Goal: Task Accomplishment & Management: Complete application form

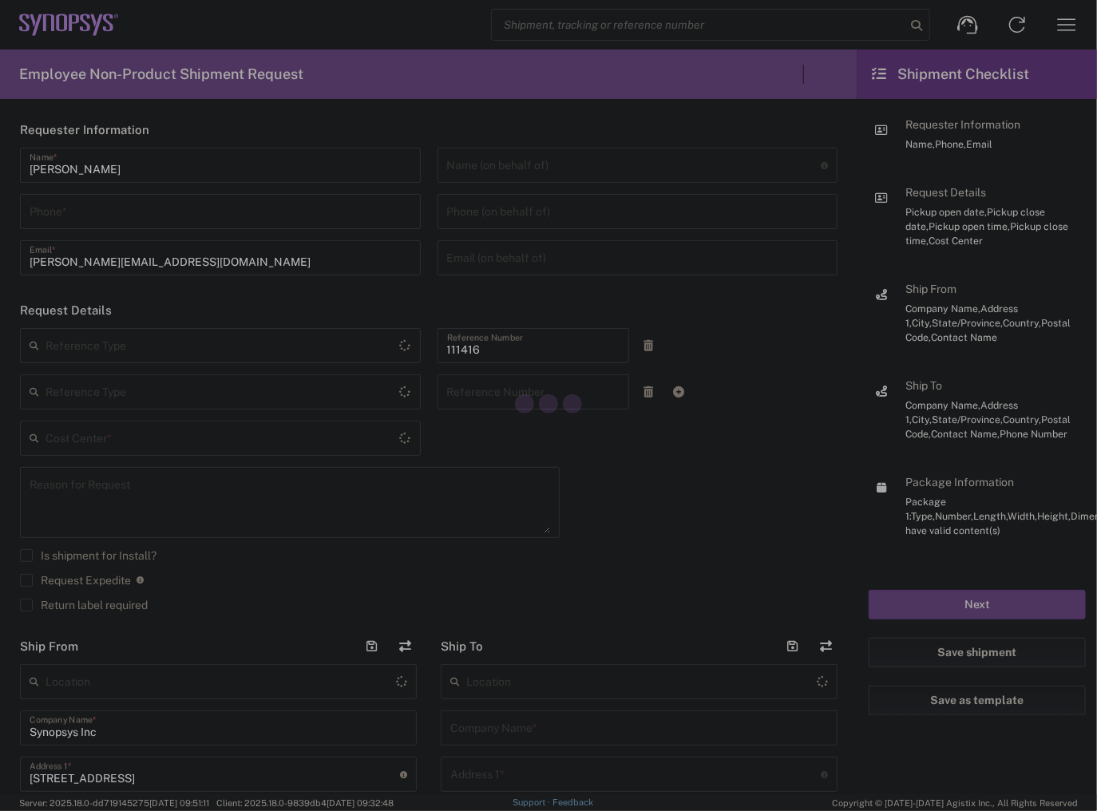
type input "Department"
type input "US01, SIG, IT Platform Products 111416"
type input "[US_STATE]"
type input "[GEOGRAPHIC_DATA]"
type input "Delivered at Place"
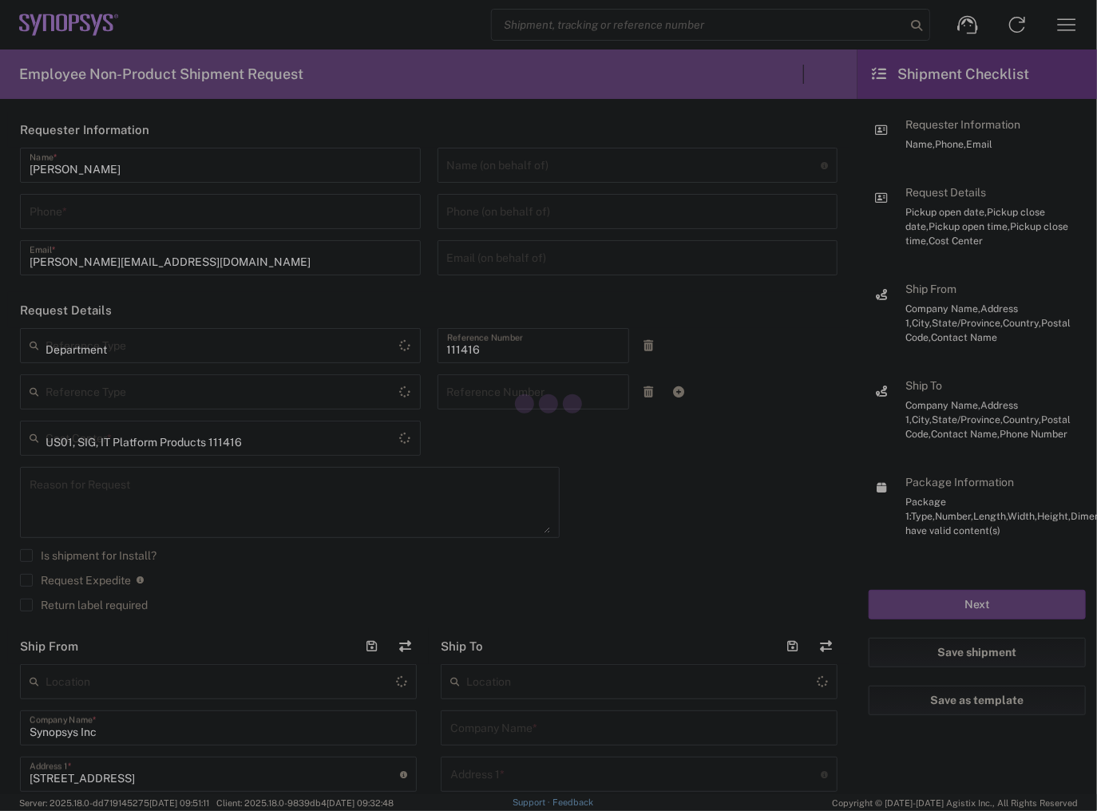
type input "5087260294"
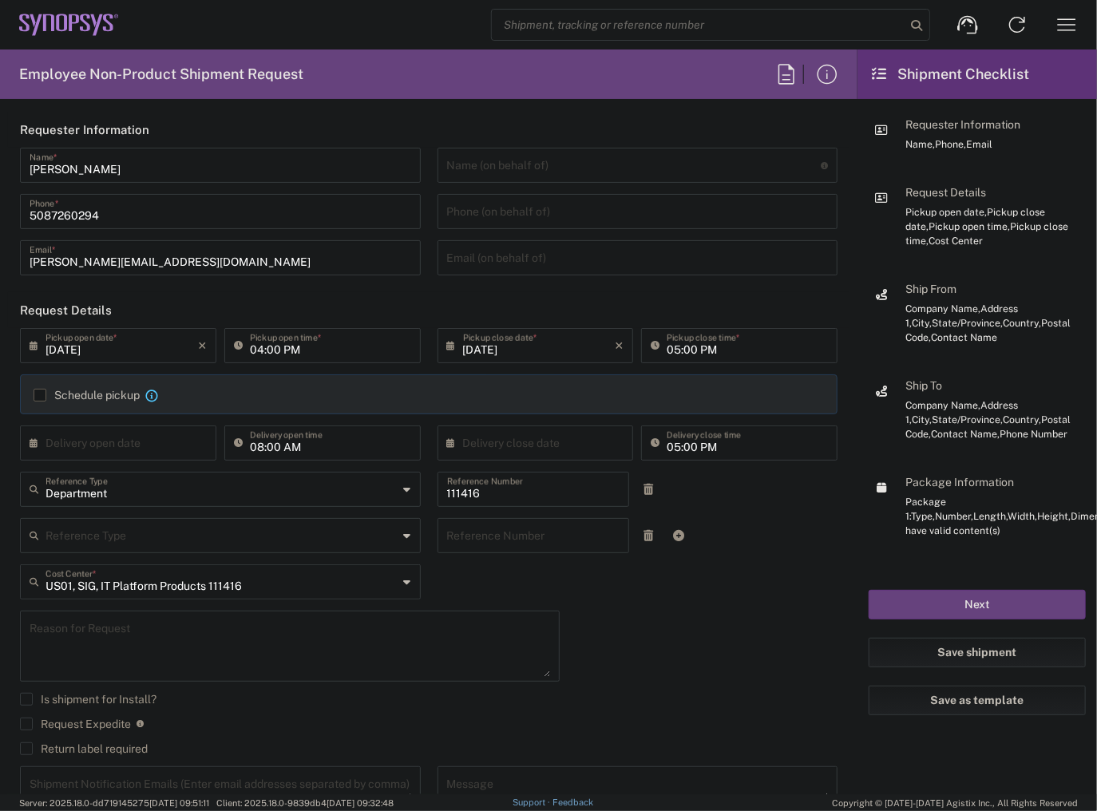
type input "[GEOGRAPHIC_DATA]"
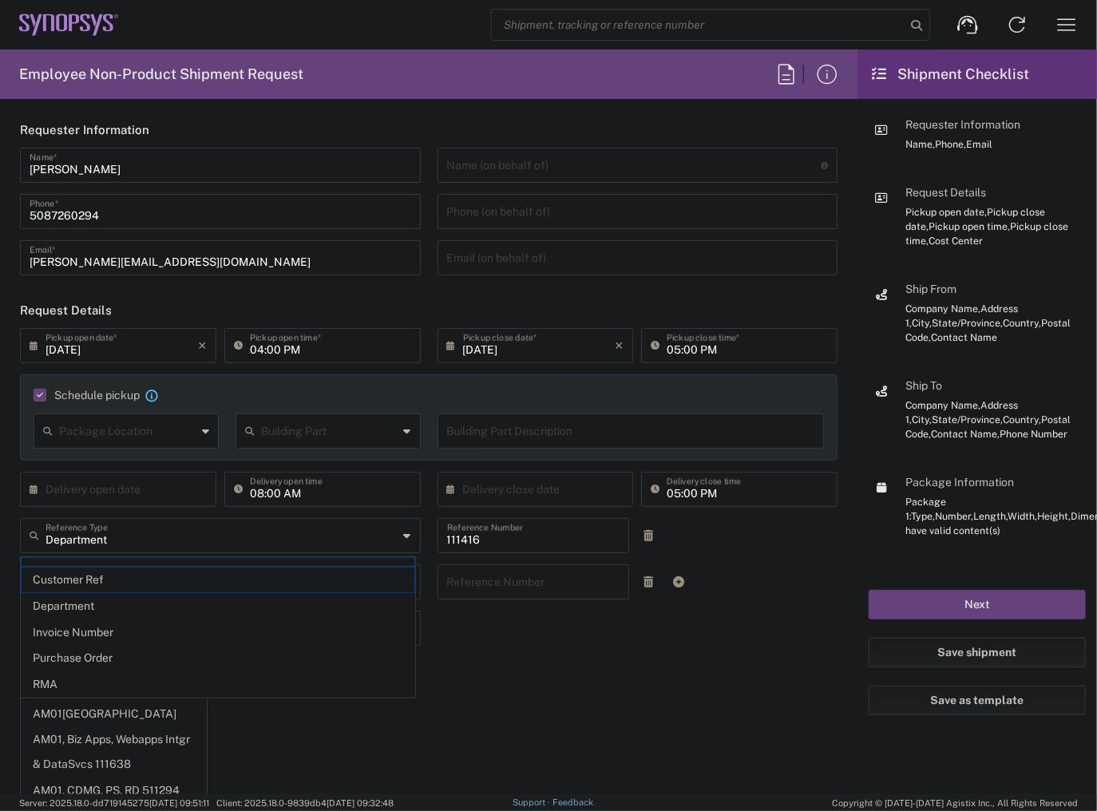
type input "5087260294"
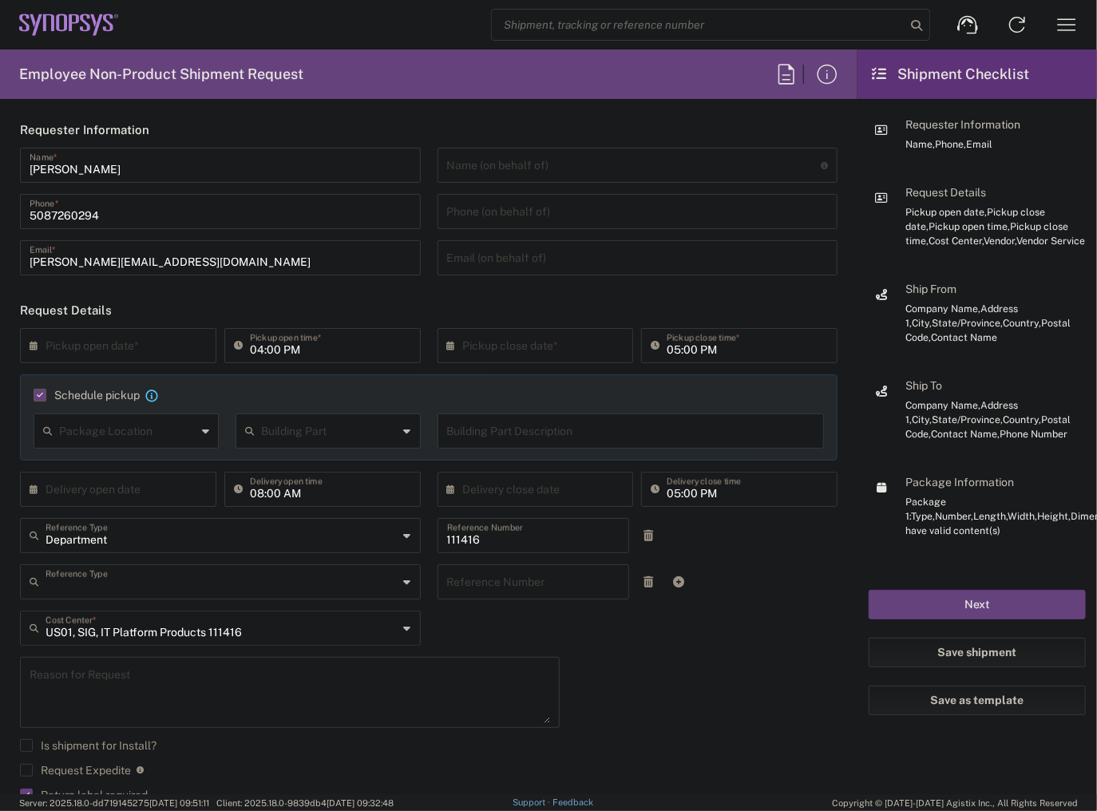
type input "Department"
type input "Marlboro US04"
type input "1"
type input "[US_STATE]"
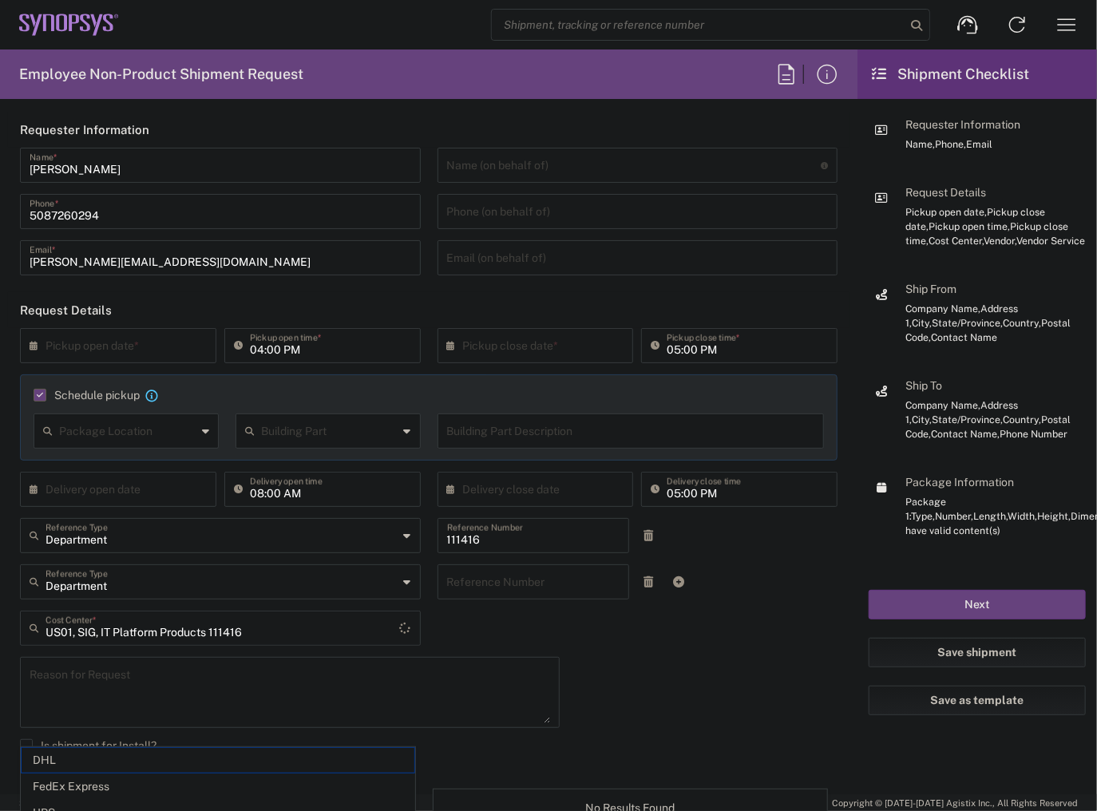
type input "FedEx Express"
type input "Sender/Shipper"
type input "Large Box"
type input "2Day"
type textarea "Tech Refresh"
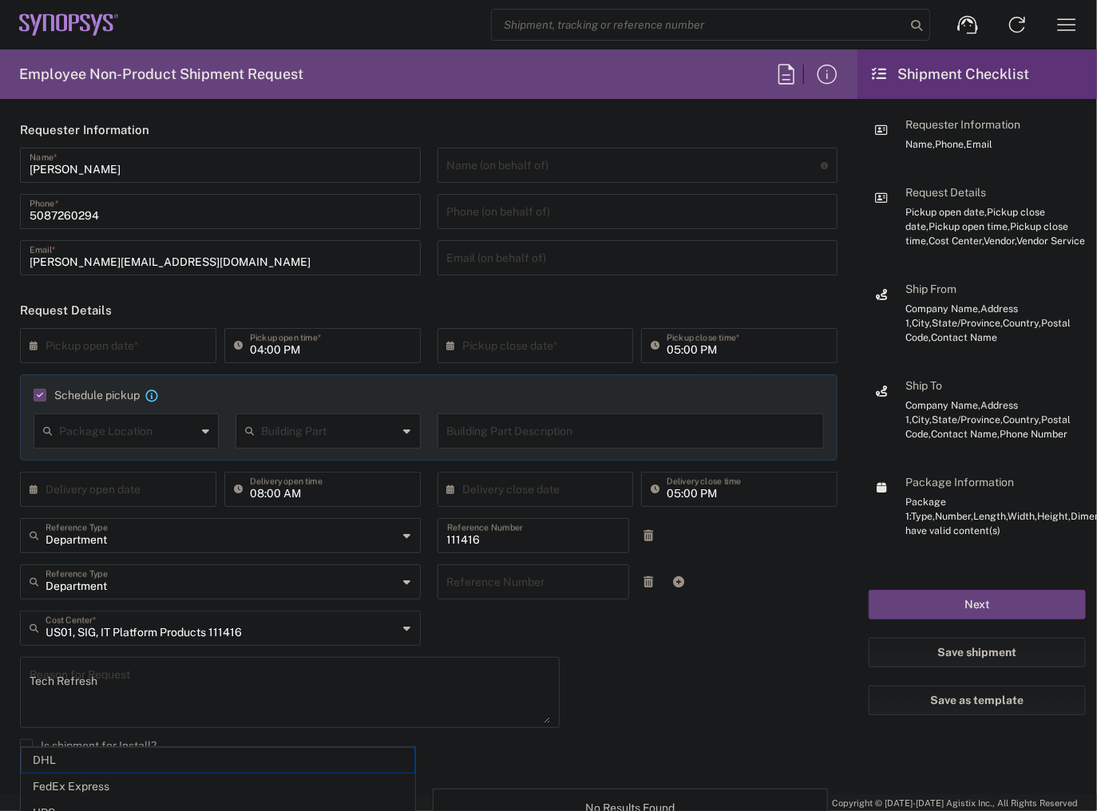
type input "5"
type input "Synopsys Inc"
click at [158, 350] on input "text" at bounding box center [122, 345] width 152 height 28
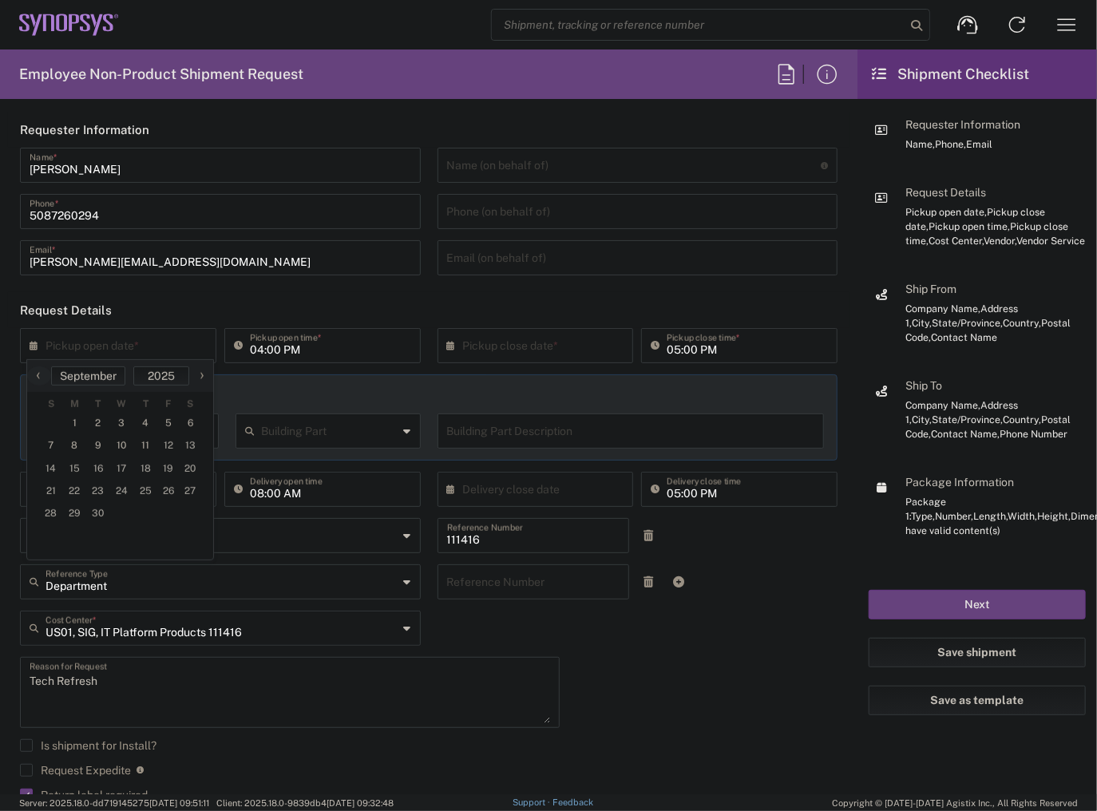
click at [34, 344] on icon at bounding box center [38, 346] width 16 height 26
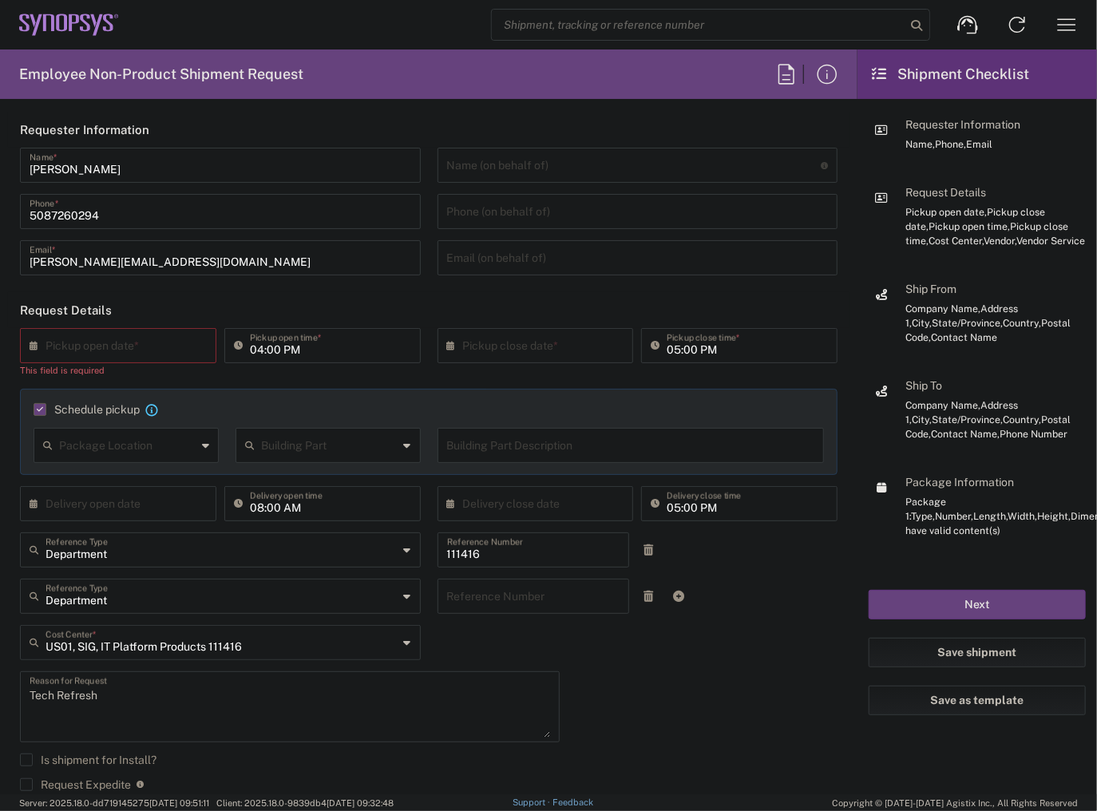
click at [38, 347] on icon at bounding box center [38, 346] width 16 height 26
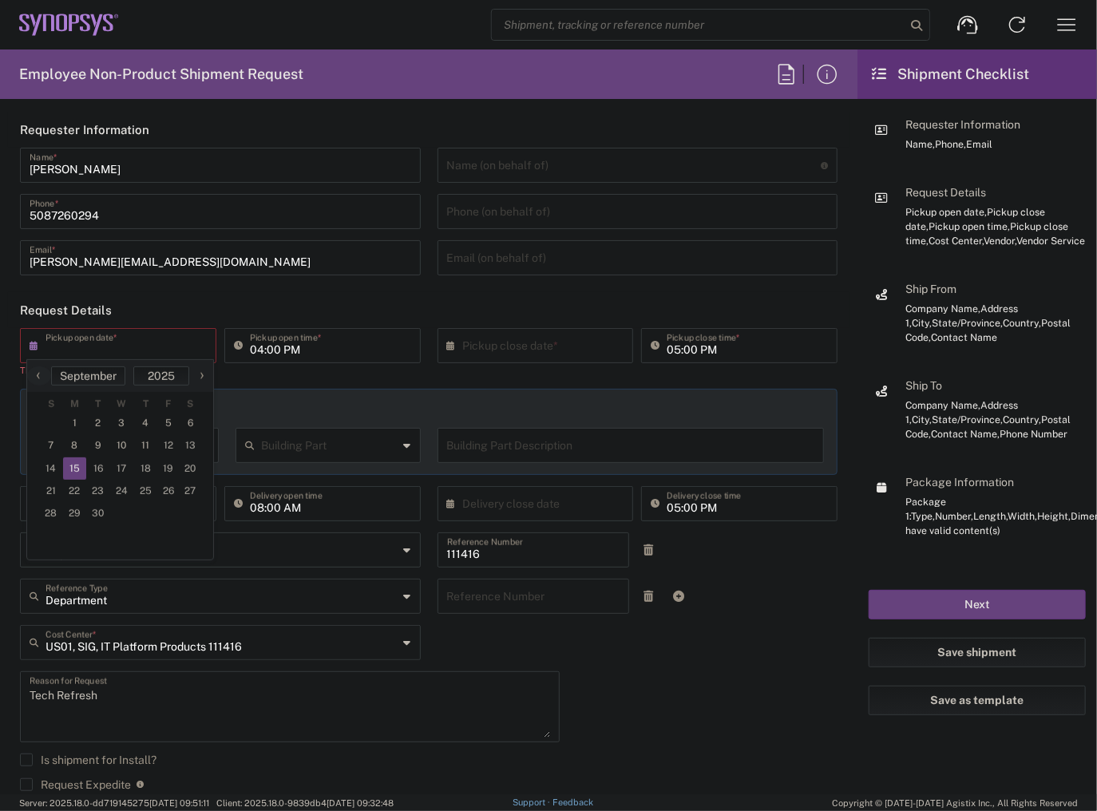
click at [80, 463] on span "15" at bounding box center [75, 468] width 24 height 22
type input "[DATE]"
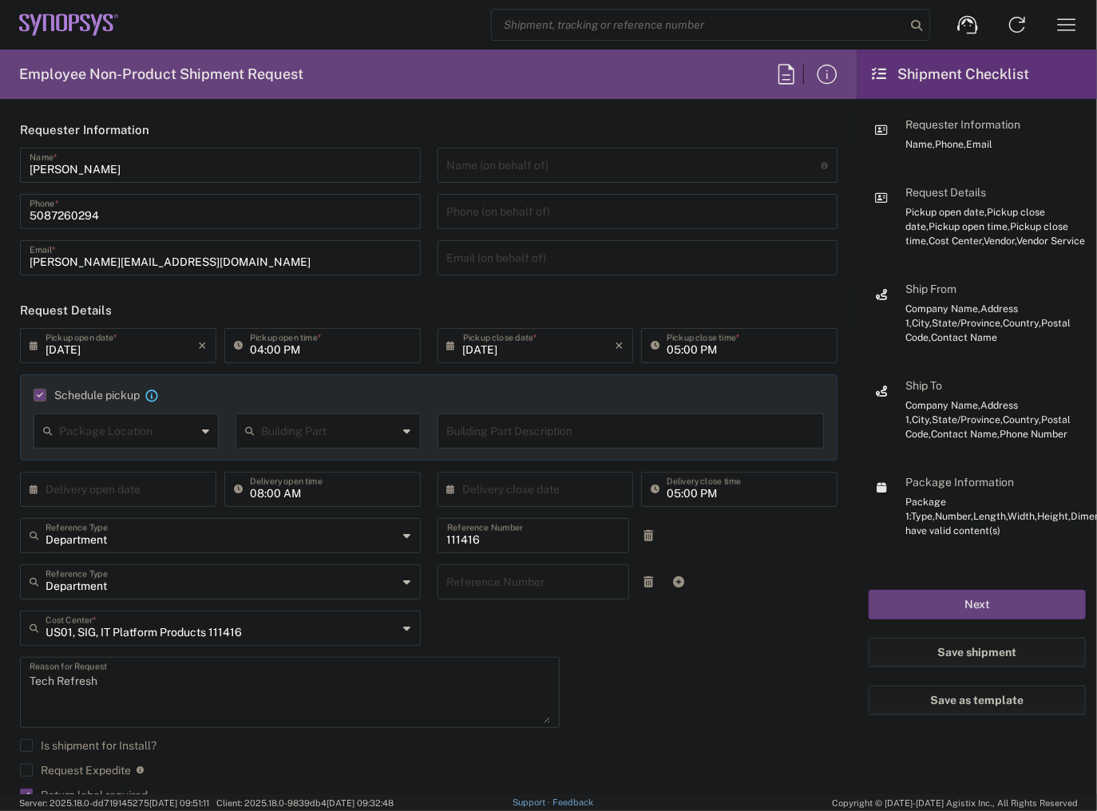
click at [251, 348] on input "04:00 PM" at bounding box center [330, 345] width 161 height 28
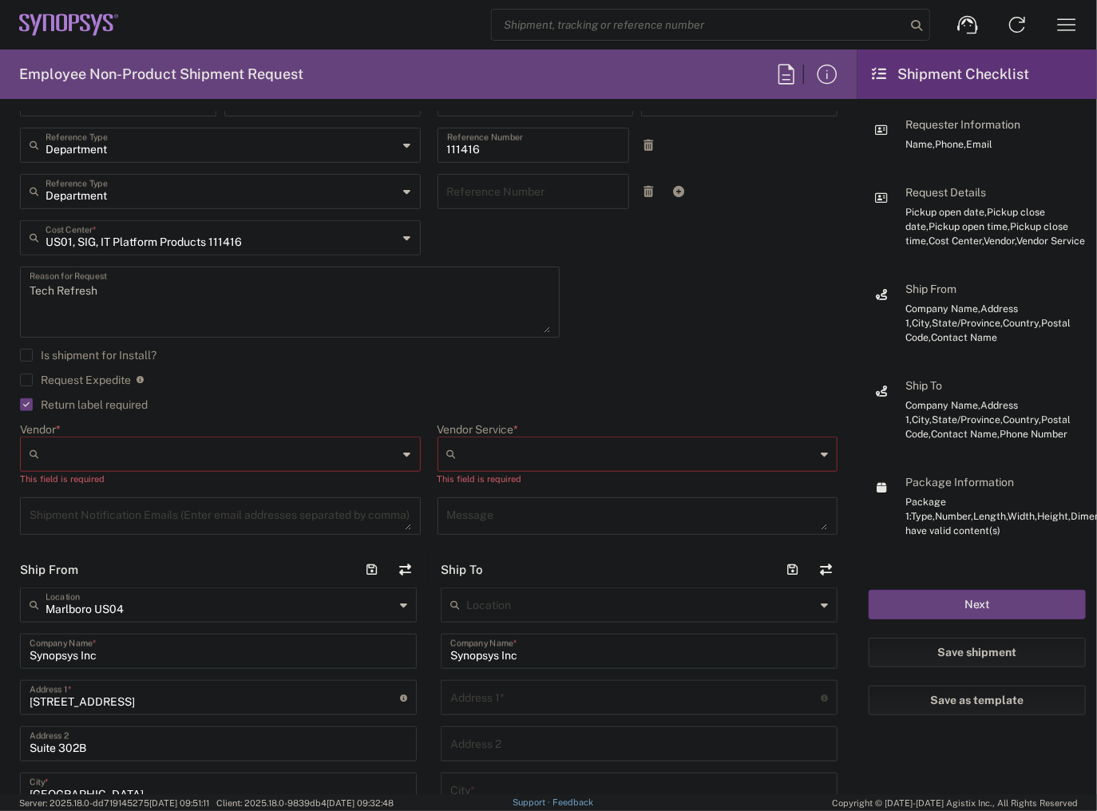
scroll to position [447, 0]
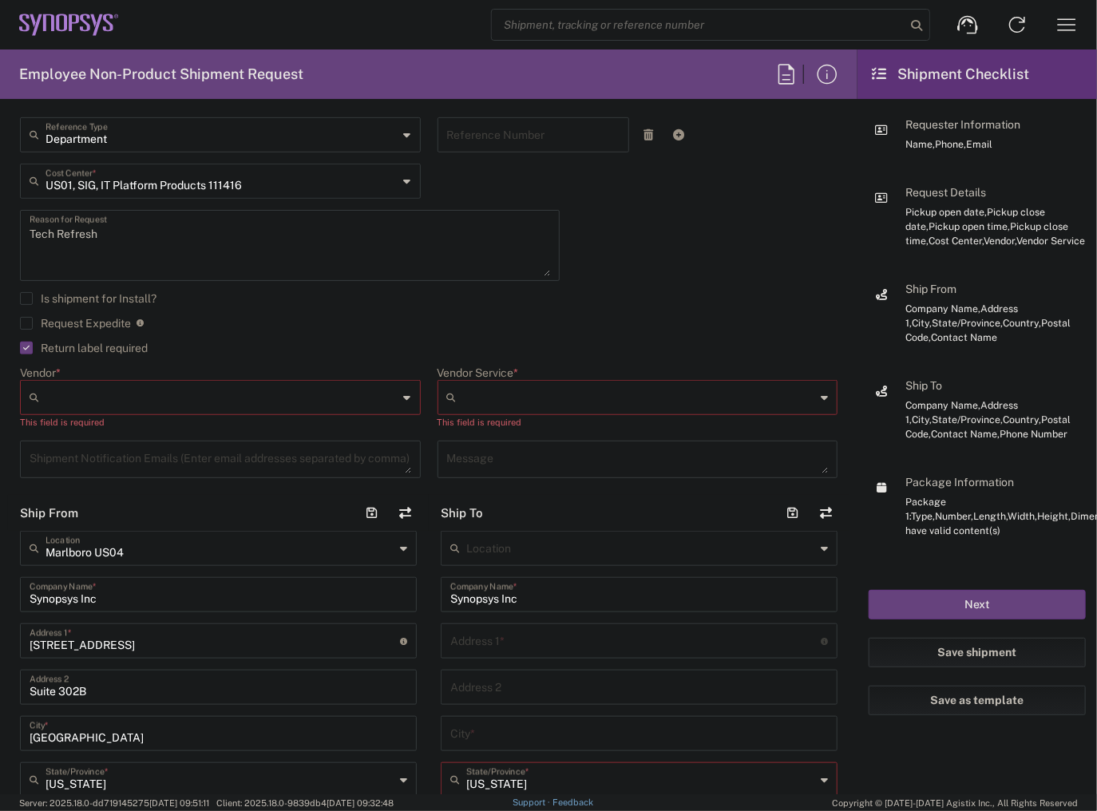
type input "02:00 PM"
click at [97, 375] on agx-dropdown-control "Vendor * FedEx Express This field is required" at bounding box center [220, 398] width 401 height 64
click at [102, 386] on input "Vendor *" at bounding box center [222, 398] width 353 height 26
click at [87, 450] on span "FedEx Express" at bounding box center [218, 457] width 393 height 25
type input "FedEx Express"
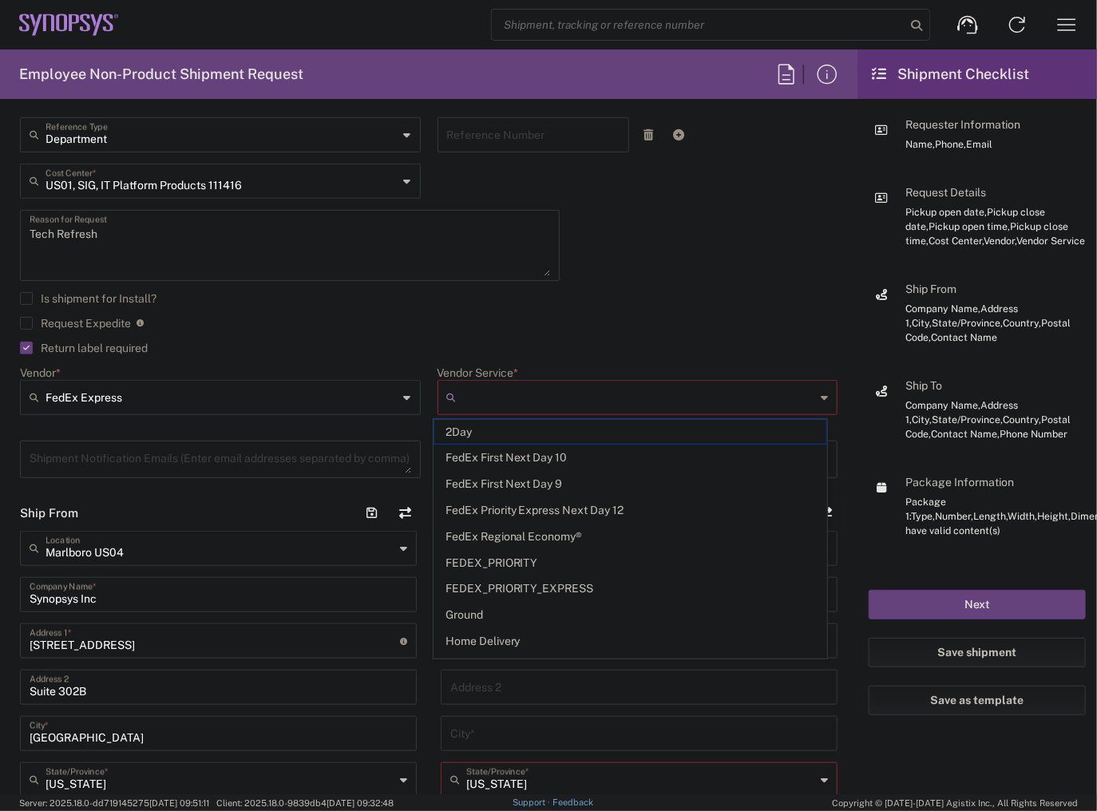
click at [572, 408] on input "Vendor Service *" at bounding box center [639, 398] width 353 height 26
click at [551, 434] on span "2Day" at bounding box center [630, 432] width 393 height 25
type input "2Day"
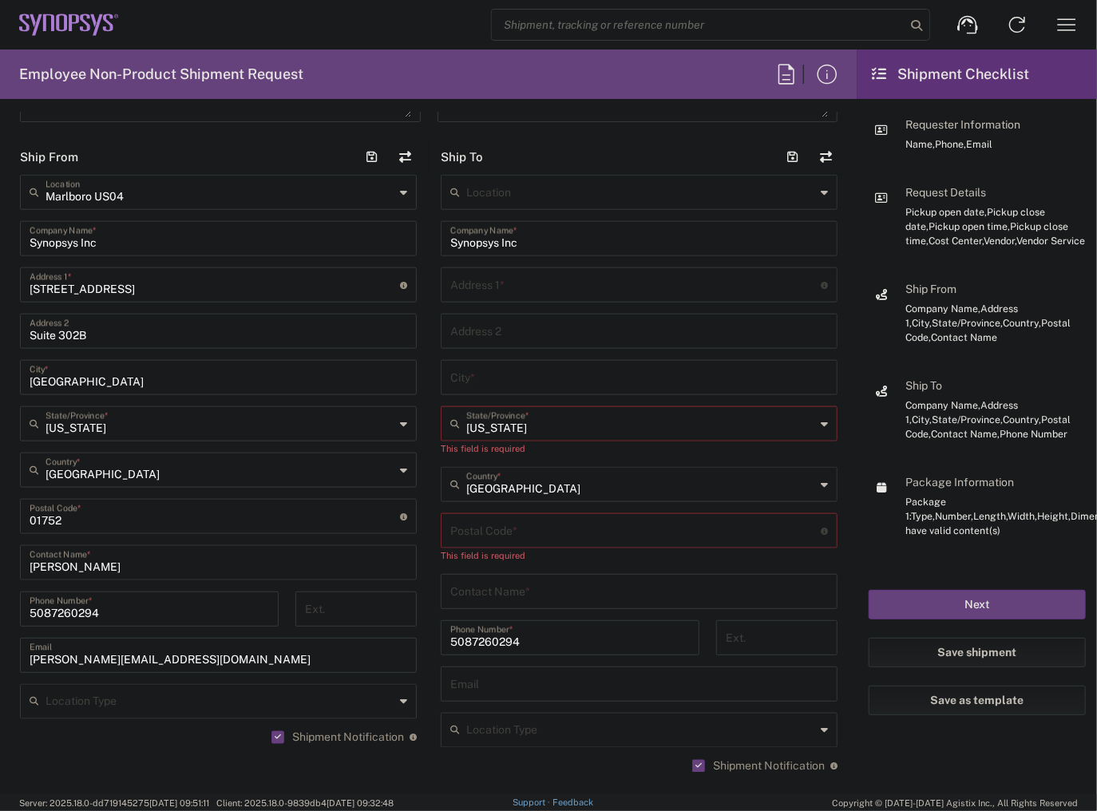
scroll to position [766, 0]
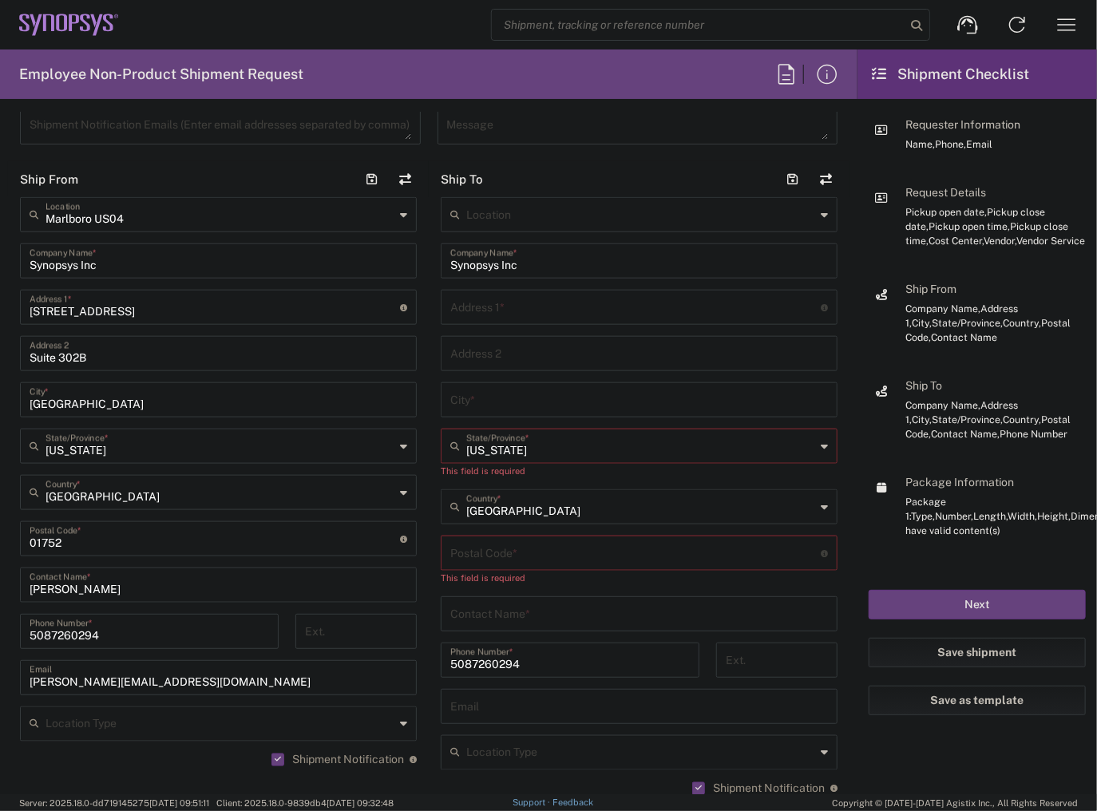
click at [495, 314] on input "text" at bounding box center [635, 306] width 370 height 28
paste input "[STREET_ADDRESS]"
type input "[STREET_ADDRESS]"
click at [533, 357] on input "text" at bounding box center [639, 352] width 378 height 28
click at [481, 400] on input "text" at bounding box center [639, 399] width 378 height 28
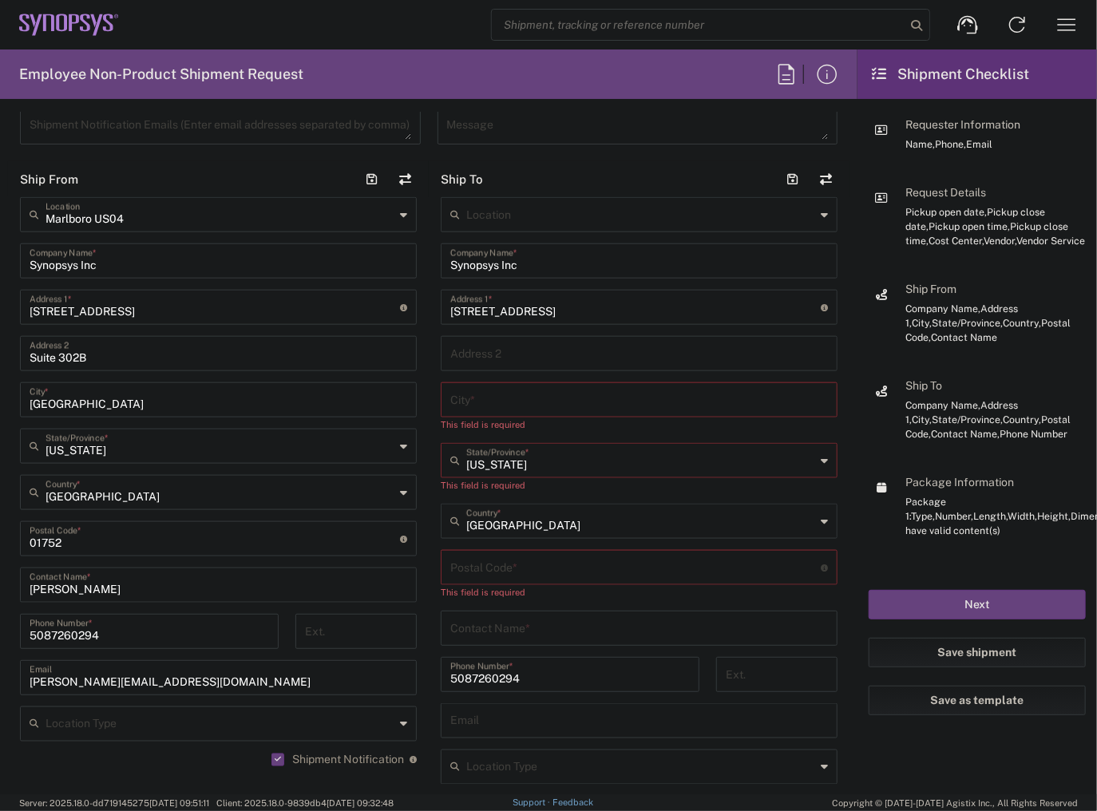
click at [552, 406] on input "text" at bounding box center [639, 399] width 378 height 28
paste input "[US_STATE][GEOGRAPHIC_DATA]"
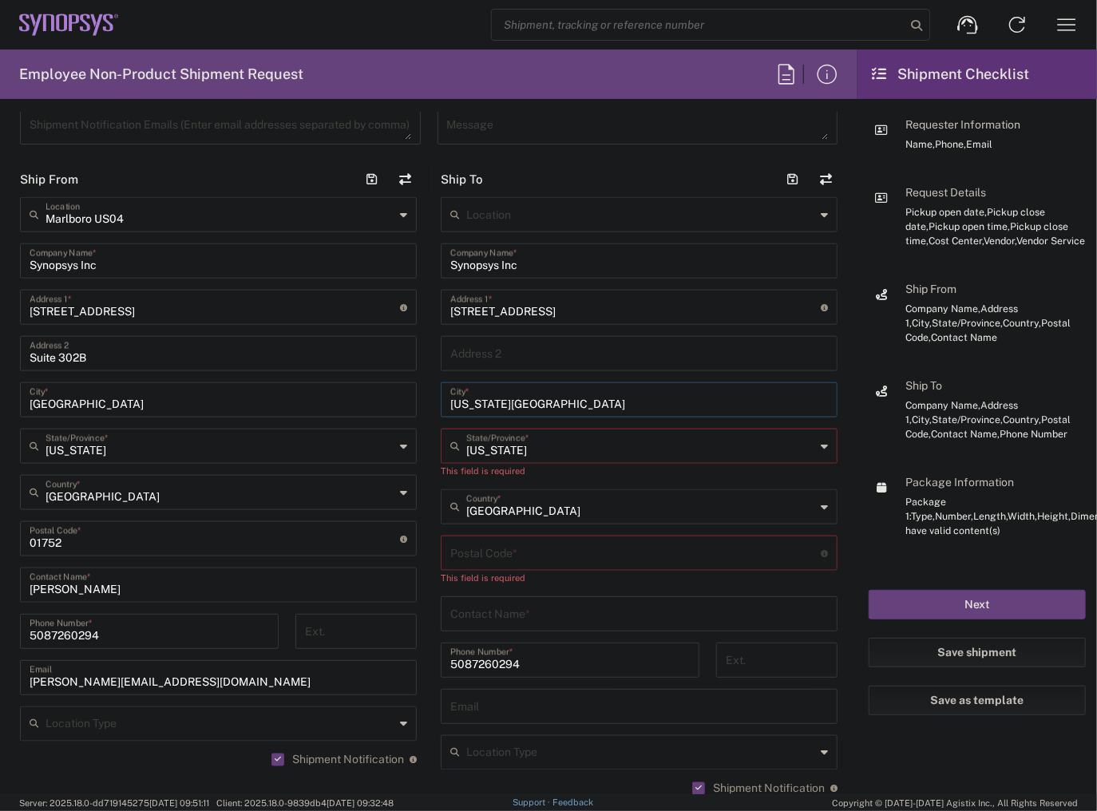
type input "[US_STATE][GEOGRAPHIC_DATA]"
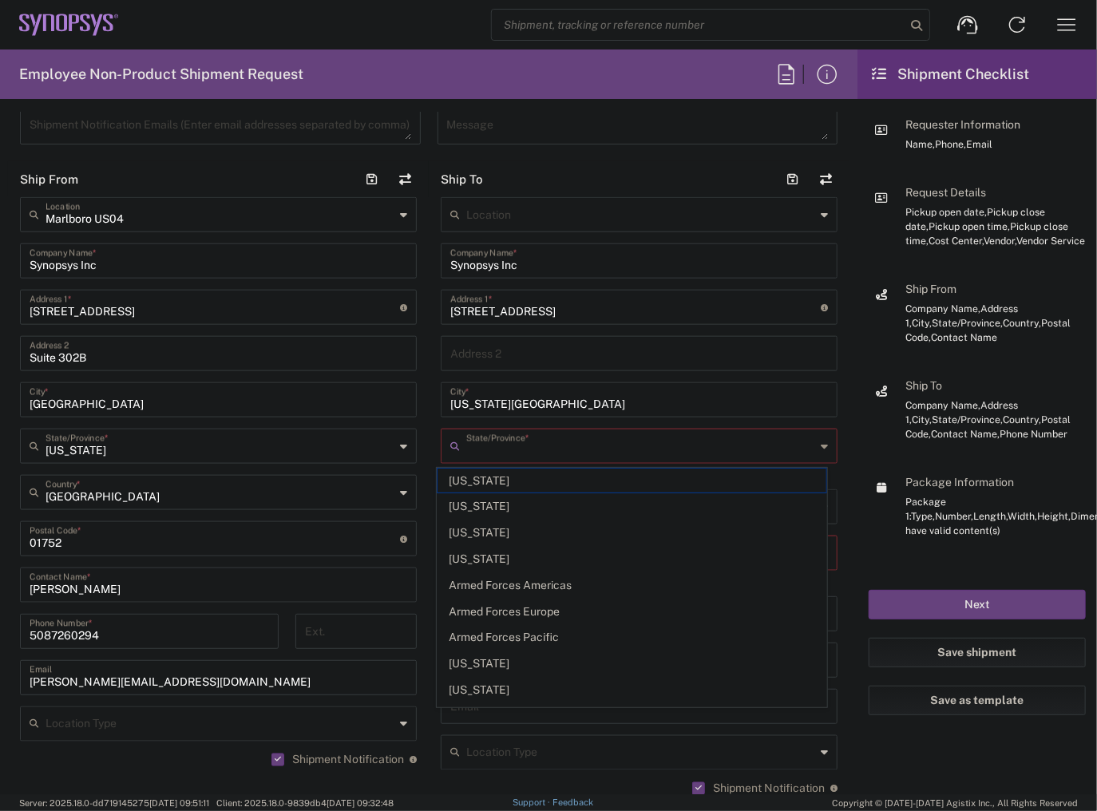
click at [521, 457] on input "text" at bounding box center [640, 445] width 349 height 28
click at [492, 651] on span "[US_STATE]" at bounding box center [631, 663] width 389 height 25
type input "[US_STATE]"
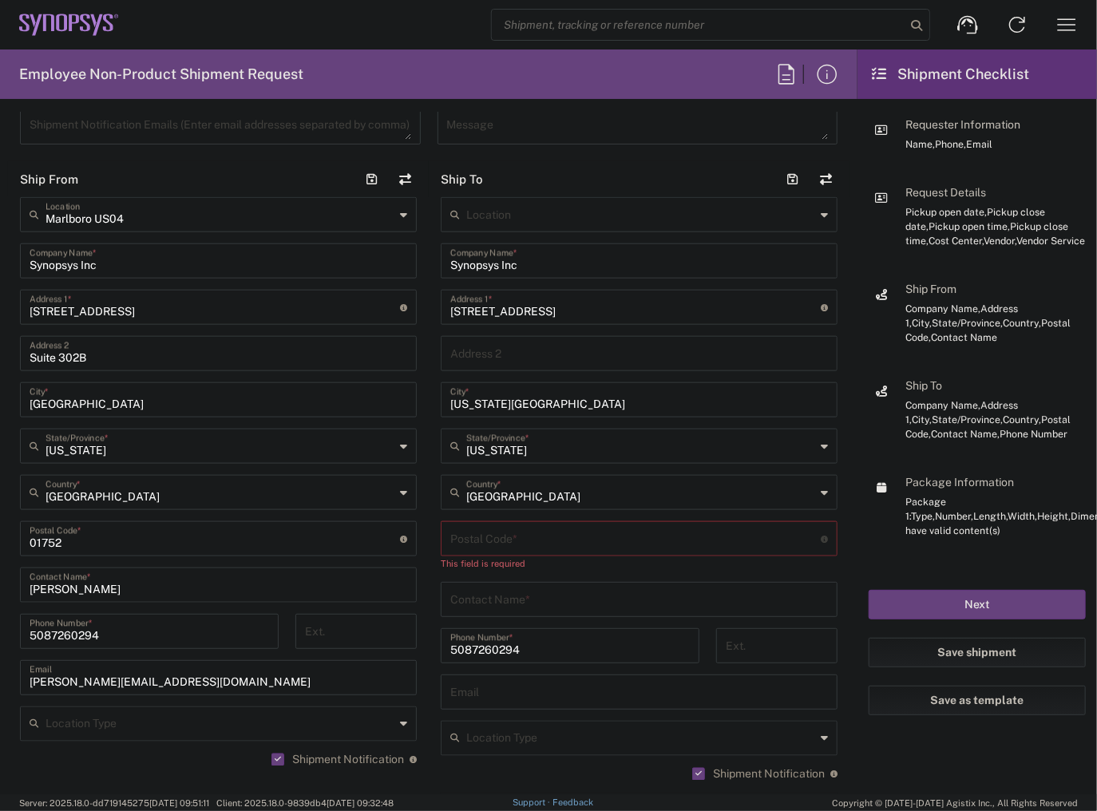
click at [509, 540] on input "undefined" at bounding box center [635, 538] width 370 height 28
click at [492, 536] on input "undefined" at bounding box center [635, 538] width 370 height 28
paste input "80921"
type input "80921"
click at [527, 449] on input "[US_STATE]" at bounding box center [640, 445] width 349 height 28
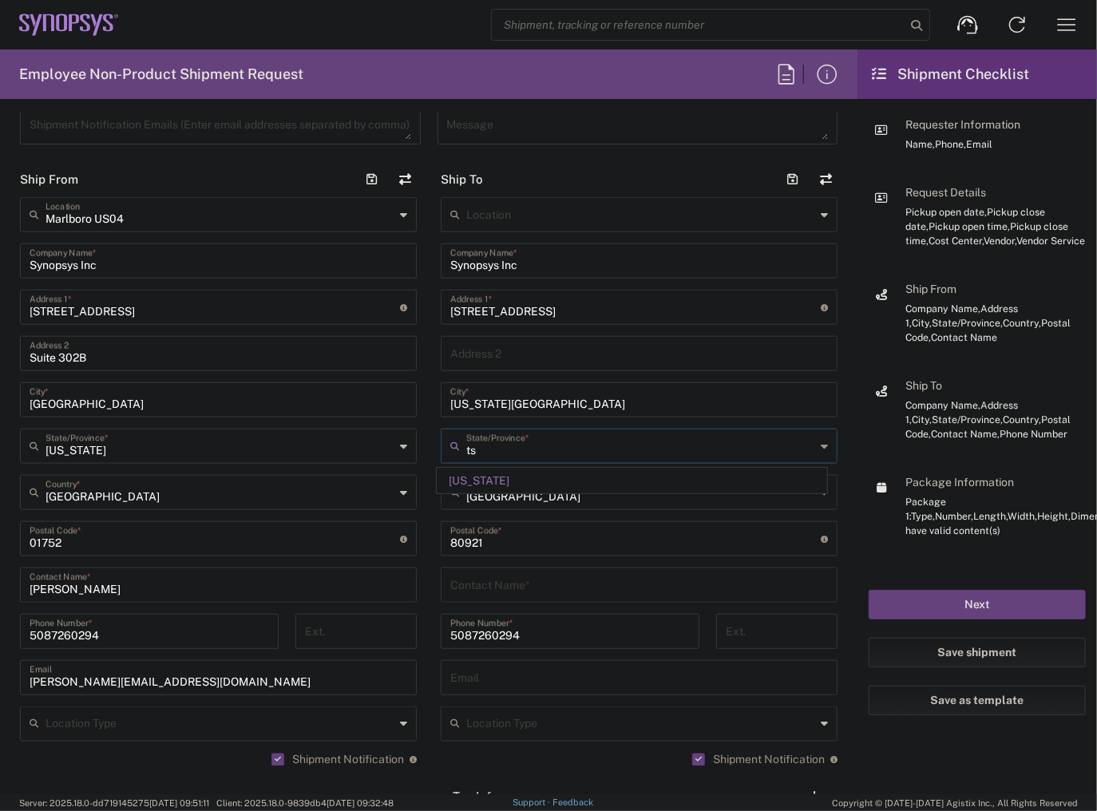
type input "s"
type input "[US_STATE]"
click at [514, 600] on div "Contact Name *" at bounding box center [639, 585] width 397 height 35
click at [544, 588] on input "text" at bounding box center [639, 584] width 378 height 28
paste input "[PERSON_NAME]"
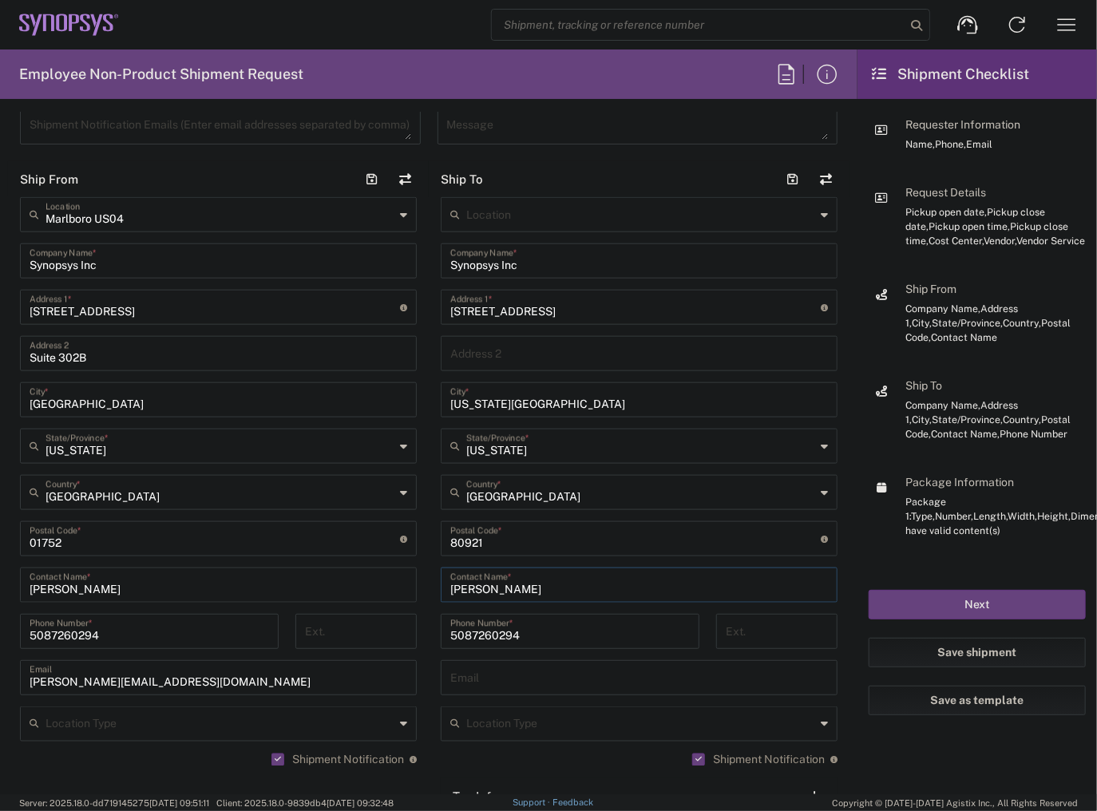
type input "[PERSON_NAME]"
click at [433, 644] on div "[PHONE_NUMBER] Phone Number *" at bounding box center [570, 637] width 275 height 46
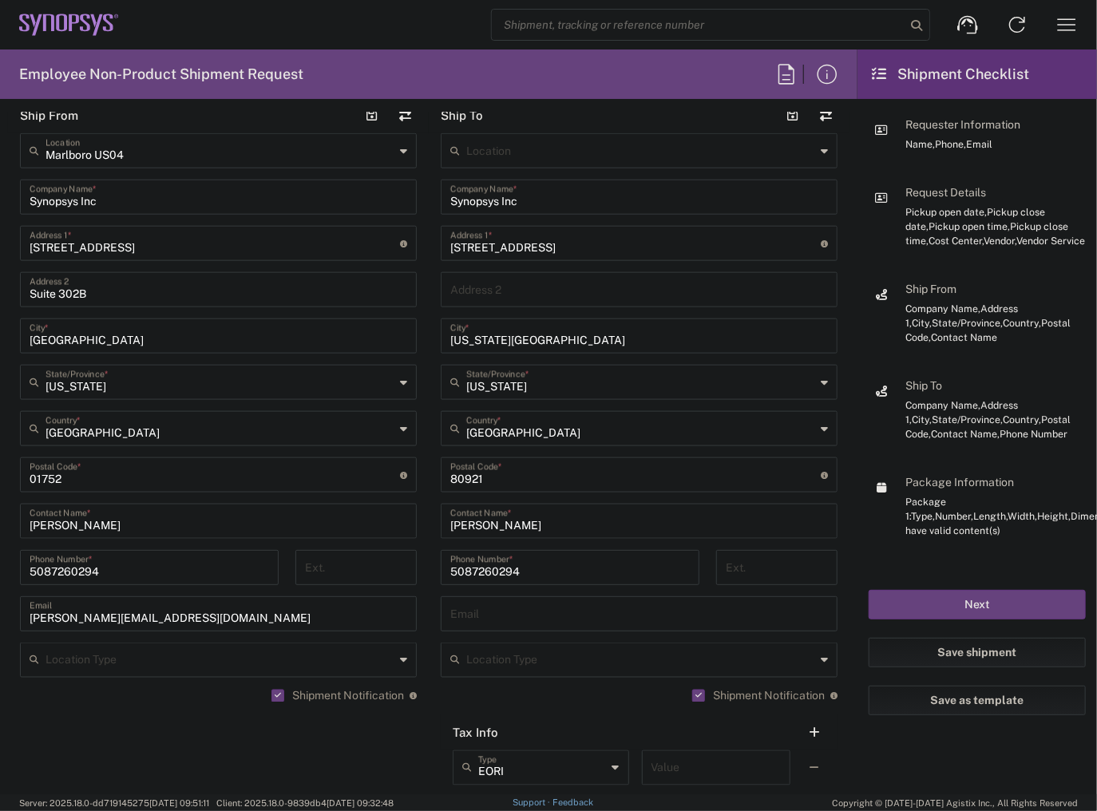
scroll to position [894, 0]
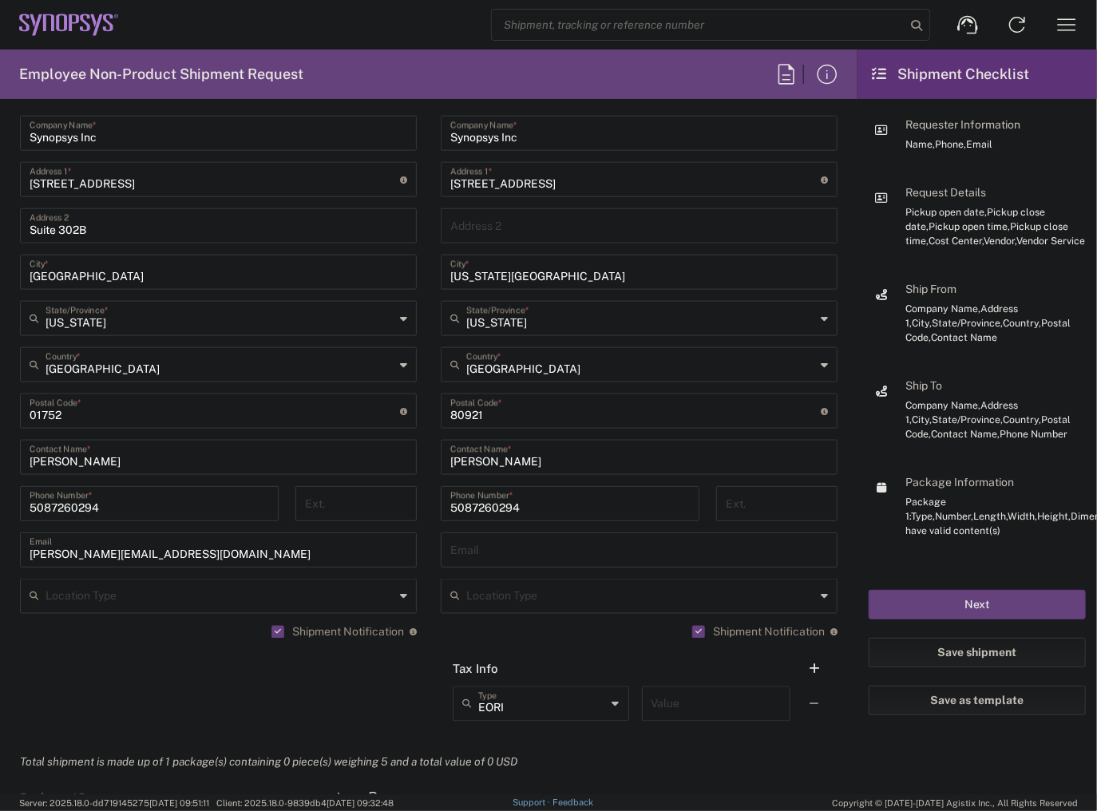
click at [505, 552] on input "text" at bounding box center [639, 549] width 378 height 28
click at [501, 551] on input "text" at bounding box center [639, 549] width 378 height 28
paste input "[PERSON_NAME][EMAIL_ADDRESS][PERSON_NAME][DOMAIN_NAME]"
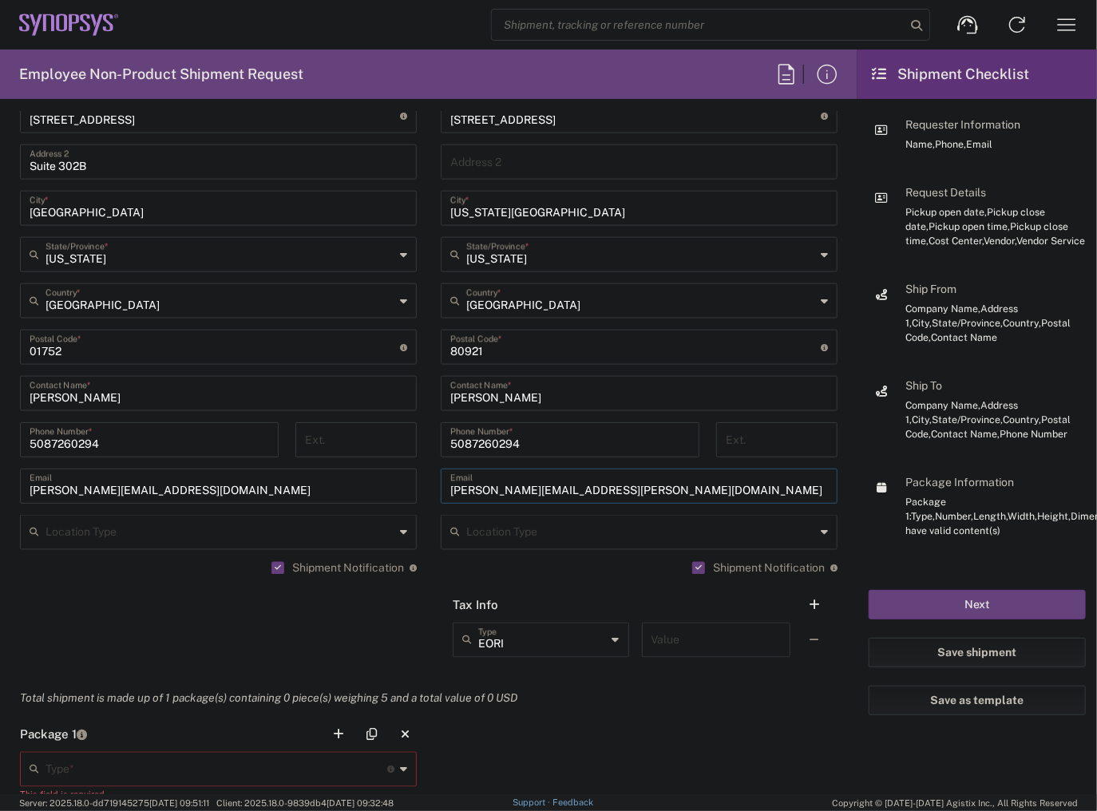
type input "[PERSON_NAME][EMAIL_ADDRESS][PERSON_NAME][DOMAIN_NAME]"
click at [243, 643] on agx-shipment-stop-widget "Ship From [GEOGRAPHIC_DATA] [GEOGRAPHIC_DATA] Location [GEOGRAPHIC_DATA] US04 S…" at bounding box center [218, 325] width 421 height 711
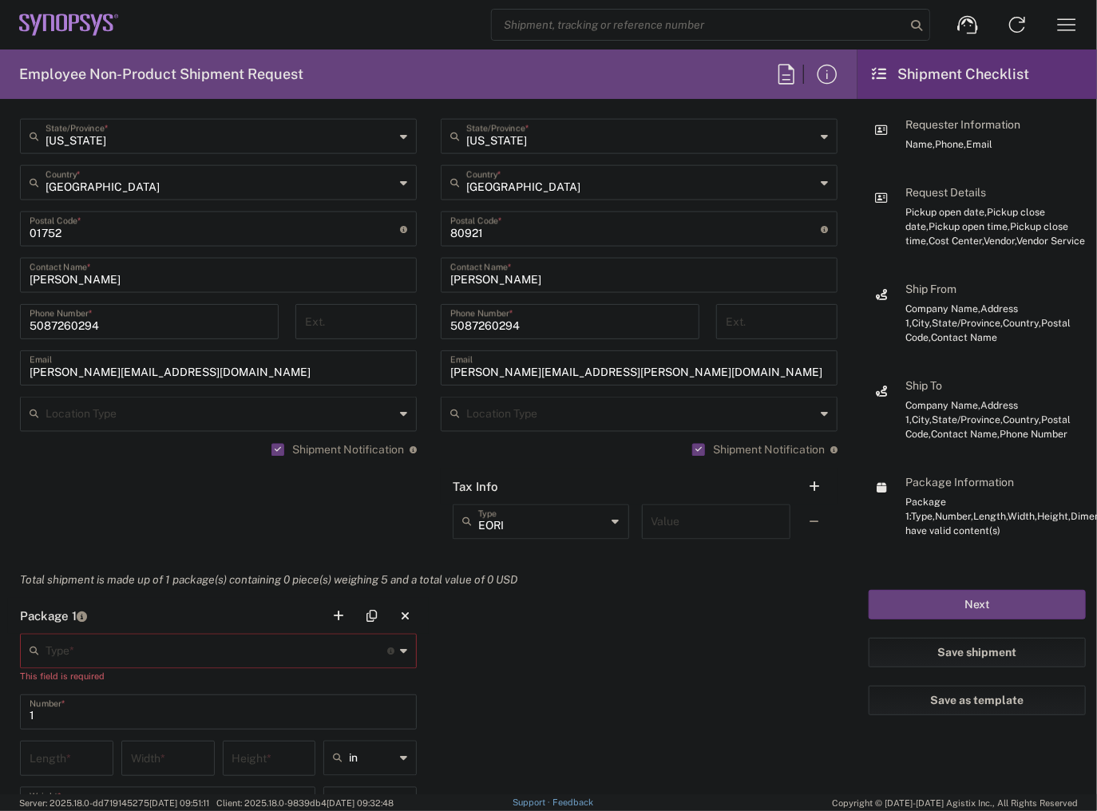
scroll to position [1150, 0]
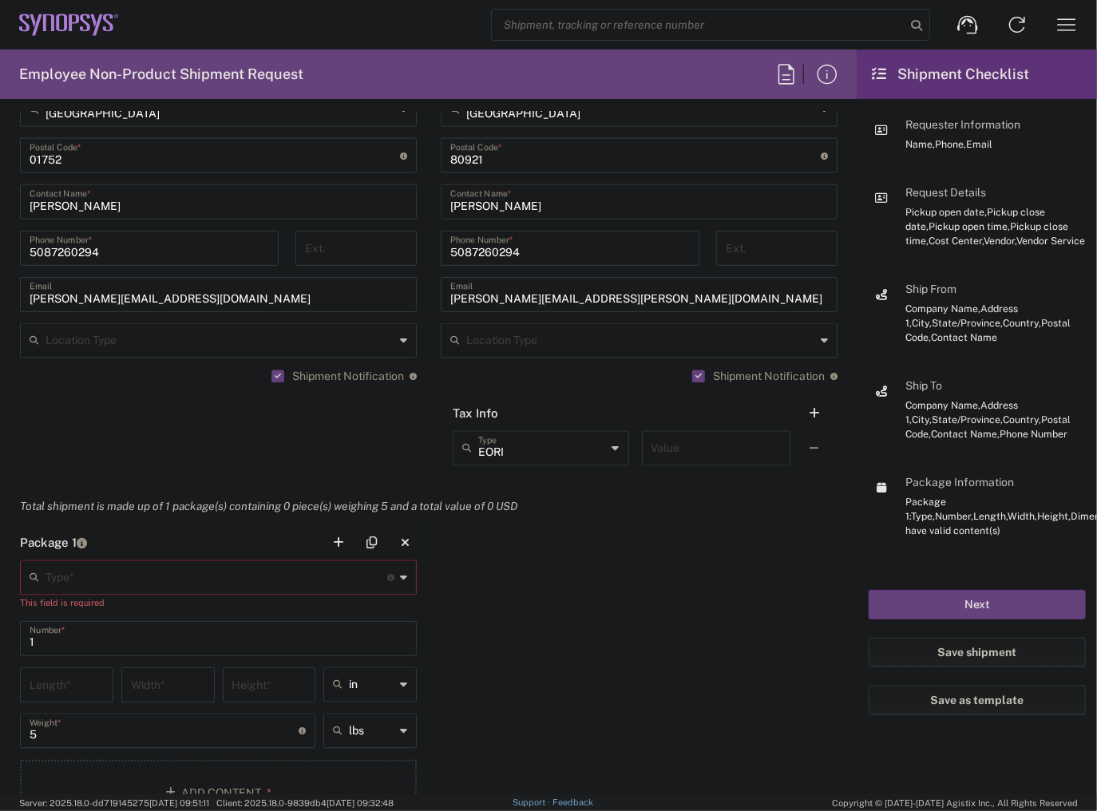
click at [200, 589] on input "text" at bounding box center [217, 577] width 342 height 28
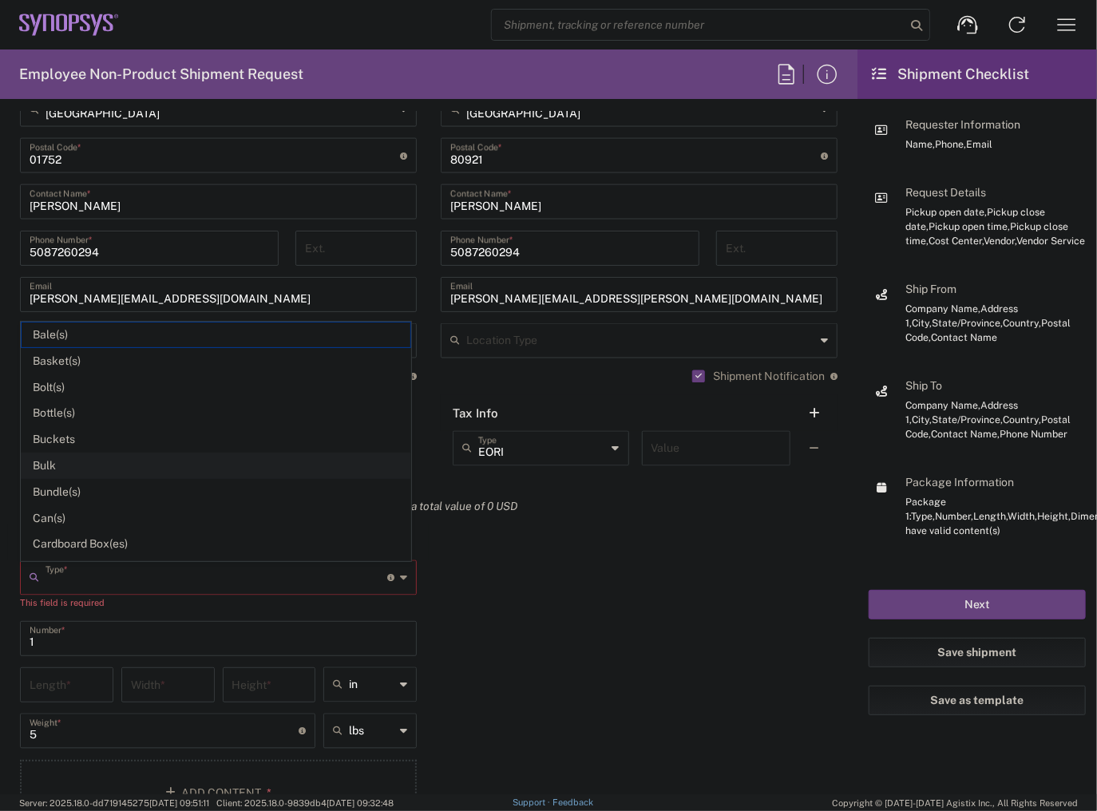
type input "l"
drag, startPoint x: 64, startPoint y: 583, endPoint x: -77, endPoint y: 569, distance: 142.0
click at [0, 569] on html "Shipment request Shipment tracking Employee non-product shipment request My shi…" at bounding box center [548, 405] width 1097 height 811
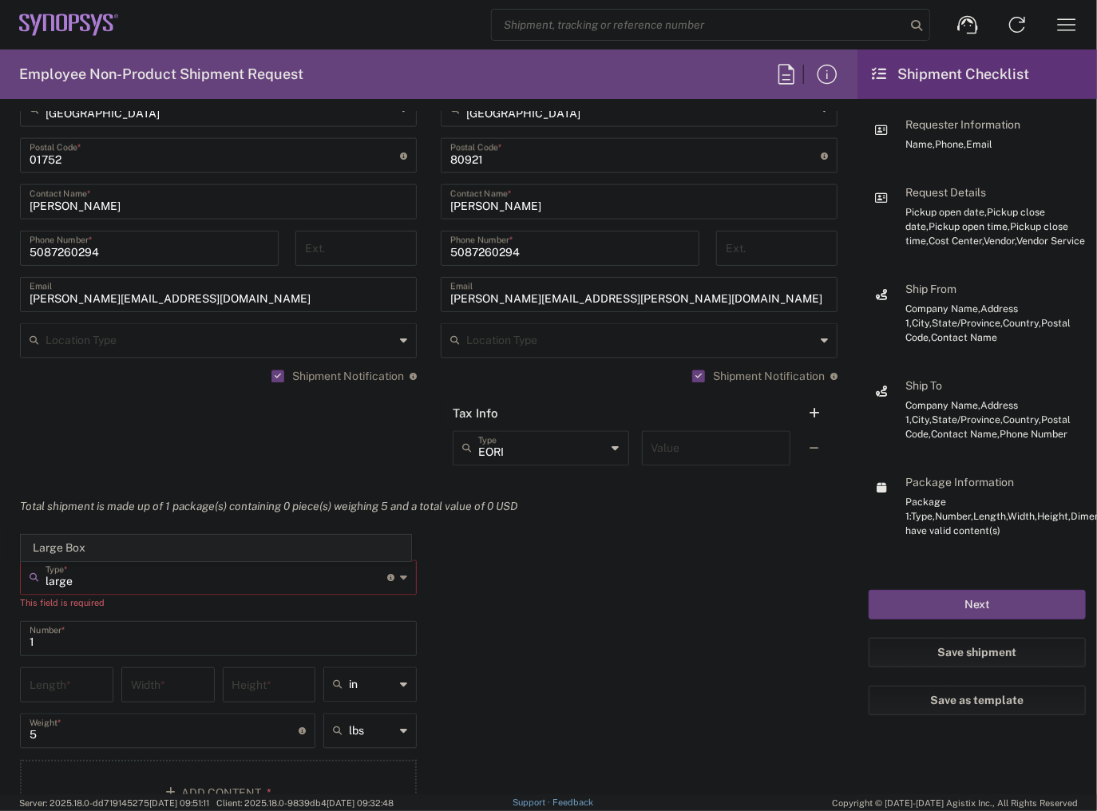
click at [122, 556] on span "Large Box" at bounding box center [216, 548] width 389 height 25
type input "Large Box"
type input "17.5"
type input "12.5"
type input "3"
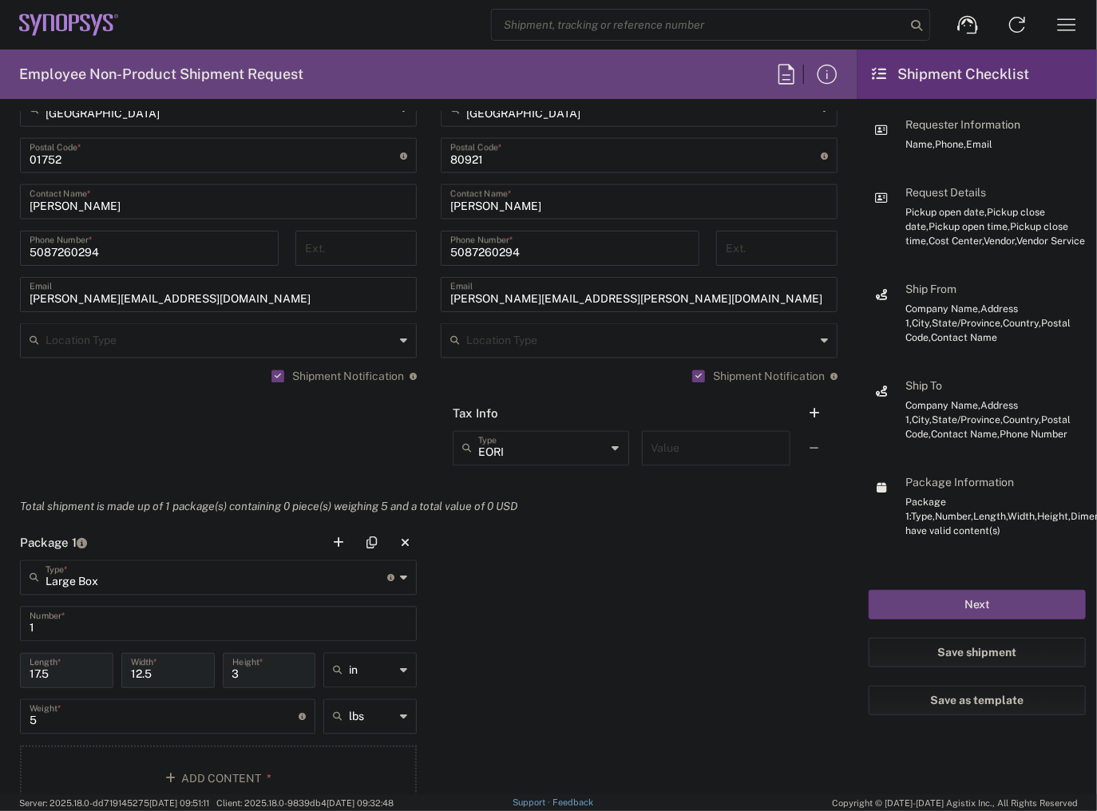
click at [82, 631] on input "1" at bounding box center [219, 623] width 378 height 28
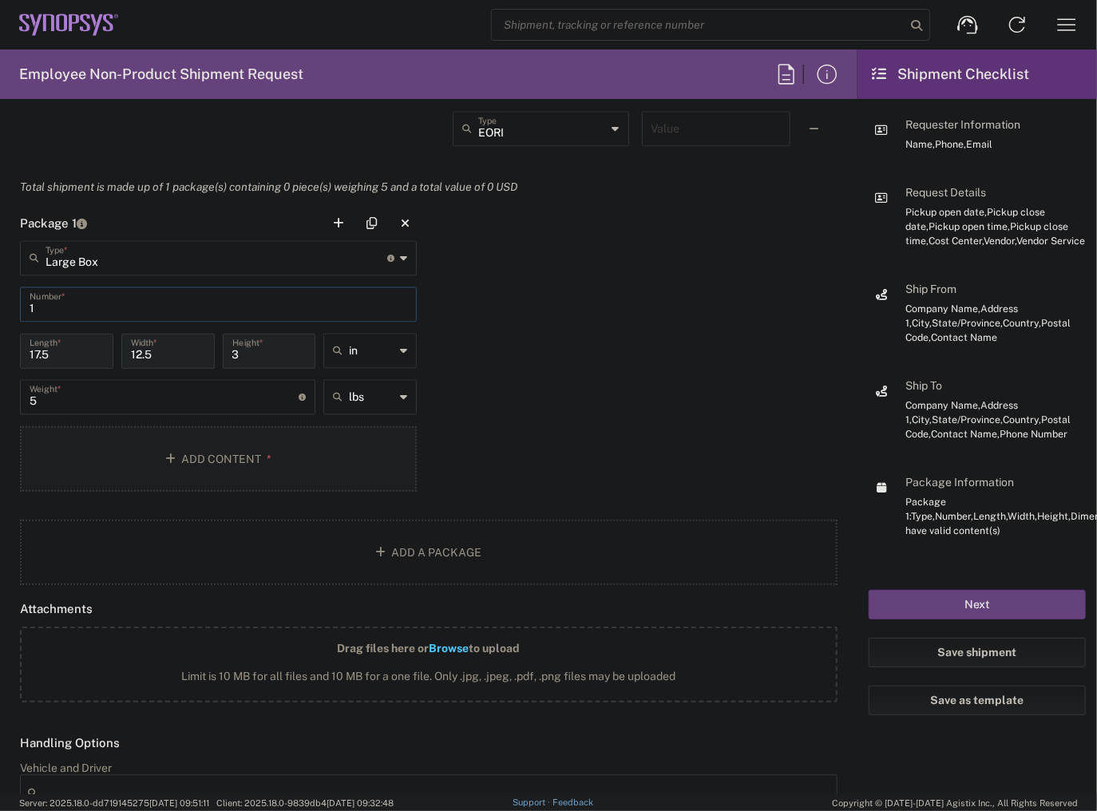
click at [116, 469] on button "Add Content *" at bounding box center [218, 458] width 397 height 65
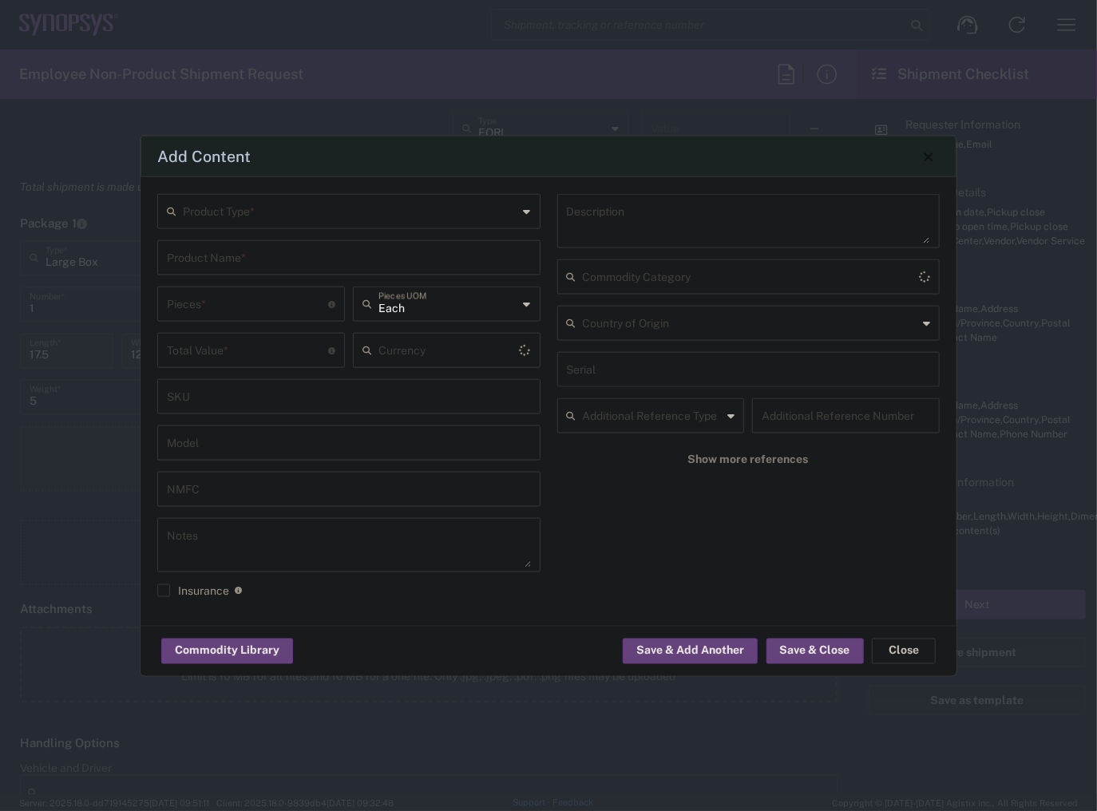
type input "US Dollar"
type input "[GEOGRAPHIC_DATA]"
click at [233, 224] on div "Product Type *" at bounding box center [348, 211] width 383 height 35
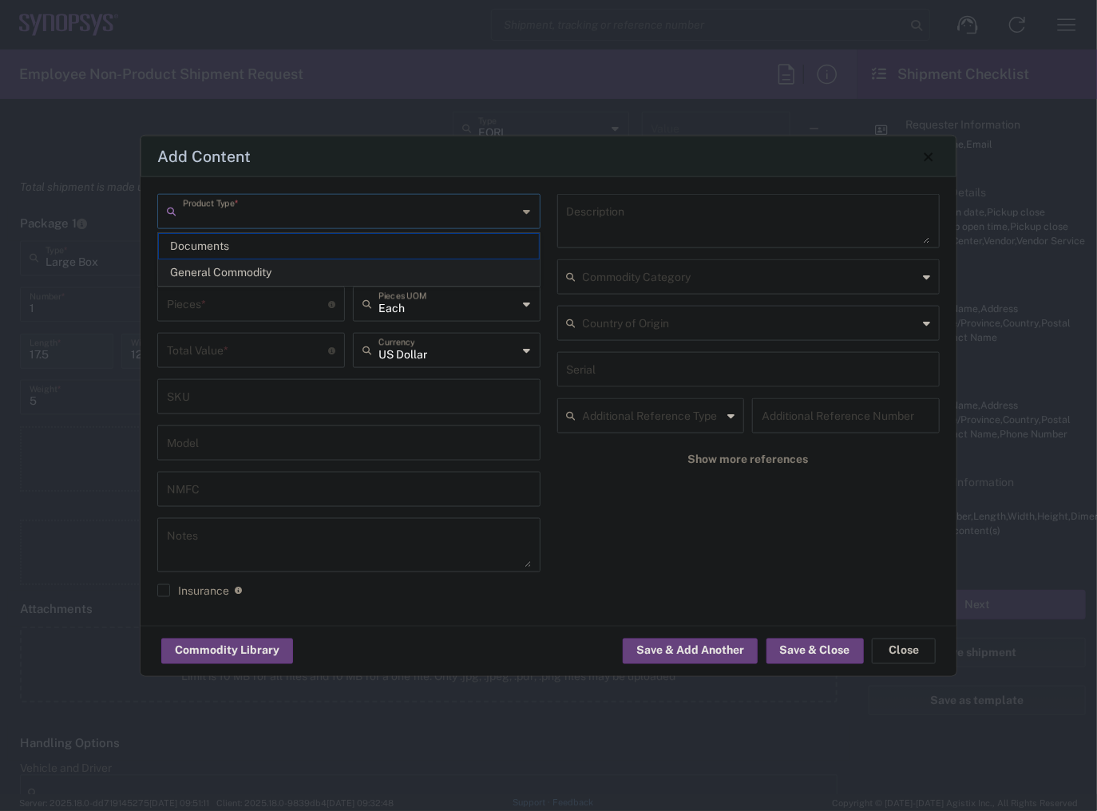
click at [236, 264] on span "General Commodity" at bounding box center [349, 272] width 380 height 25
type input "General Commodity"
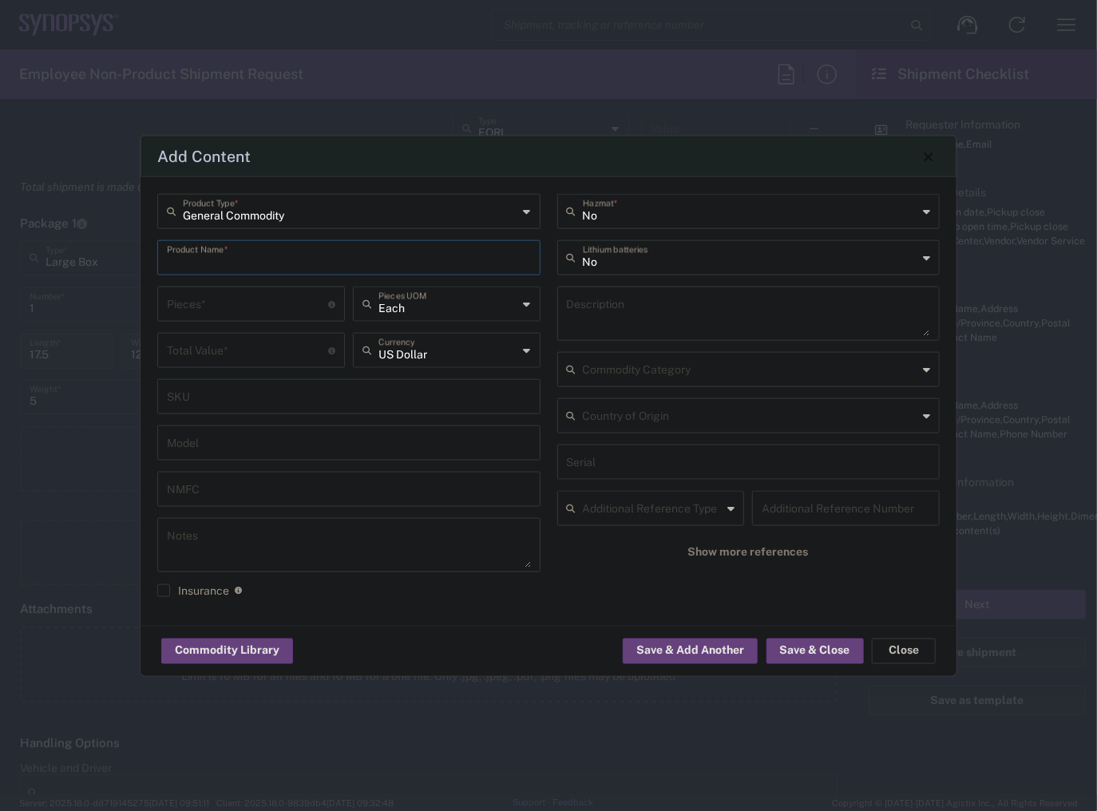
click at [236, 265] on input "text" at bounding box center [349, 257] width 364 height 28
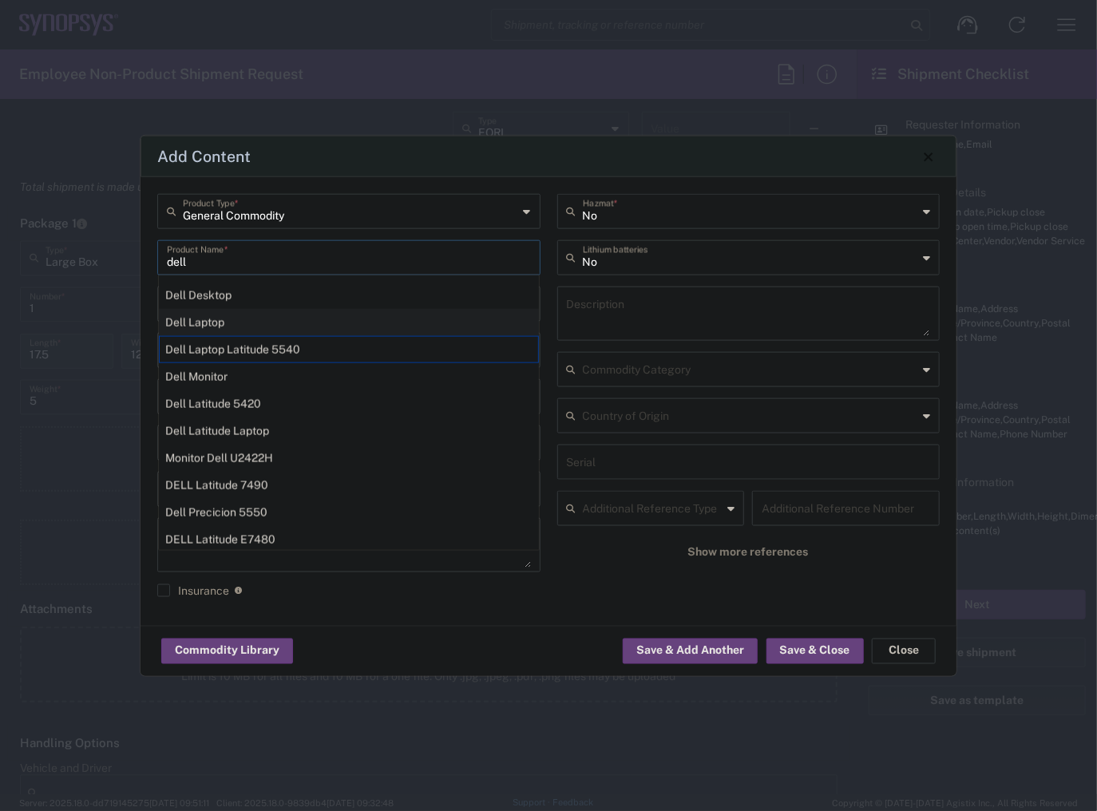
click at [265, 319] on div "Dell Laptop" at bounding box center [349, 322] width 380 height 27
type input "Dell Laptop"
type textarea "Dell Laptop"
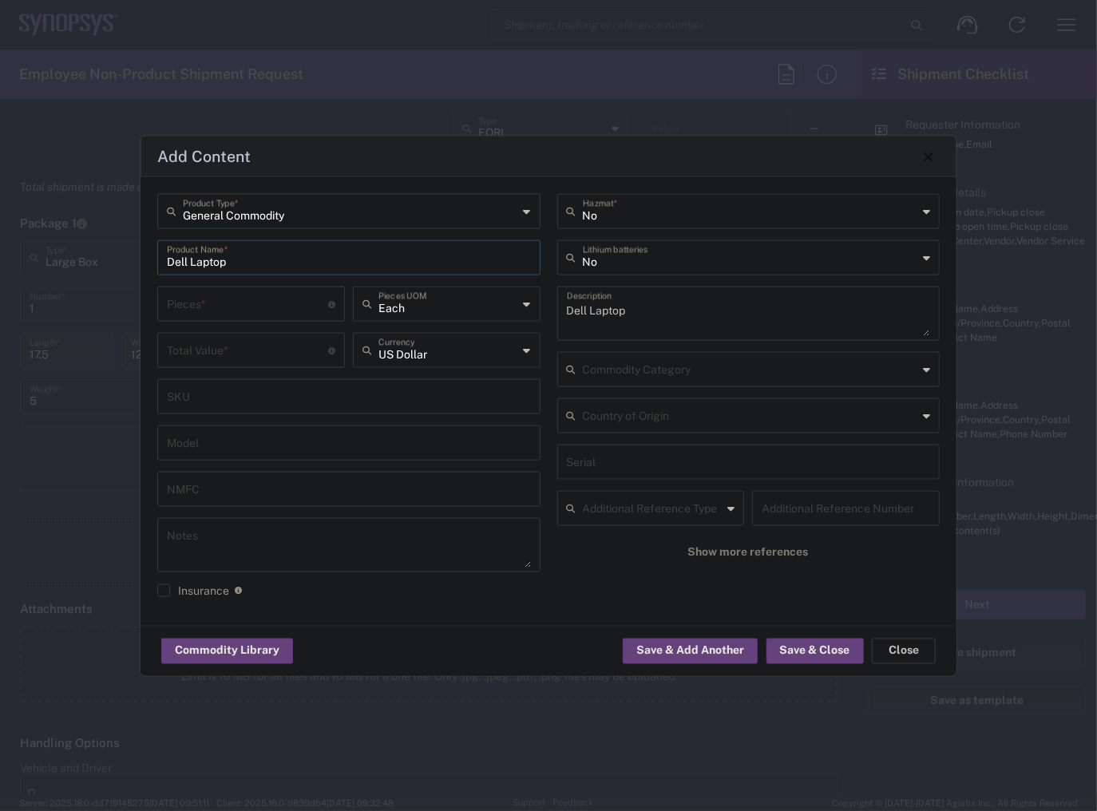
click at [225, 309] on input "number" at bounding box center [247, 303] width 161 height 28
type input "1"
click at [219, 351] on input "number" at bounding box center [247, 349] width 161 height 28
type input "950"
click at [621, 632] on div "Commodity Library Save & Add Another Save & Close Close" at bounding box center [549, 651] width 816 height 50
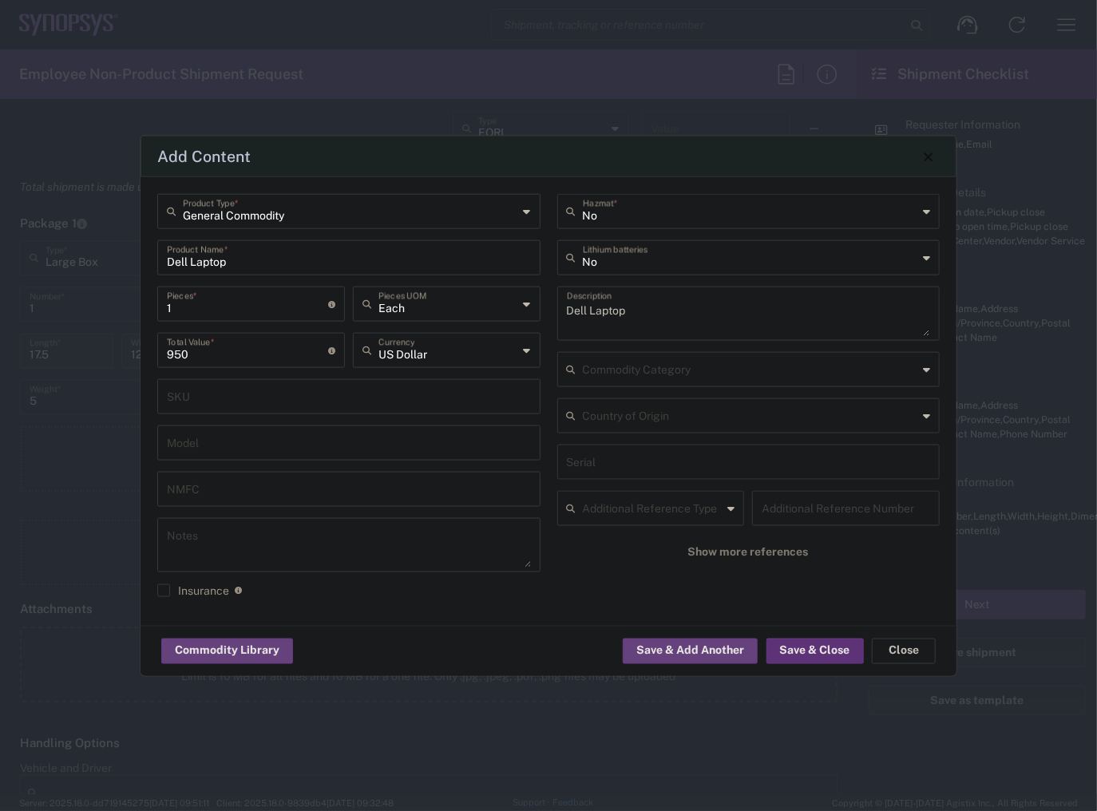
click at [821, 648] on button "Save & Close" at bounding box center [814, 651] width 97 height 26
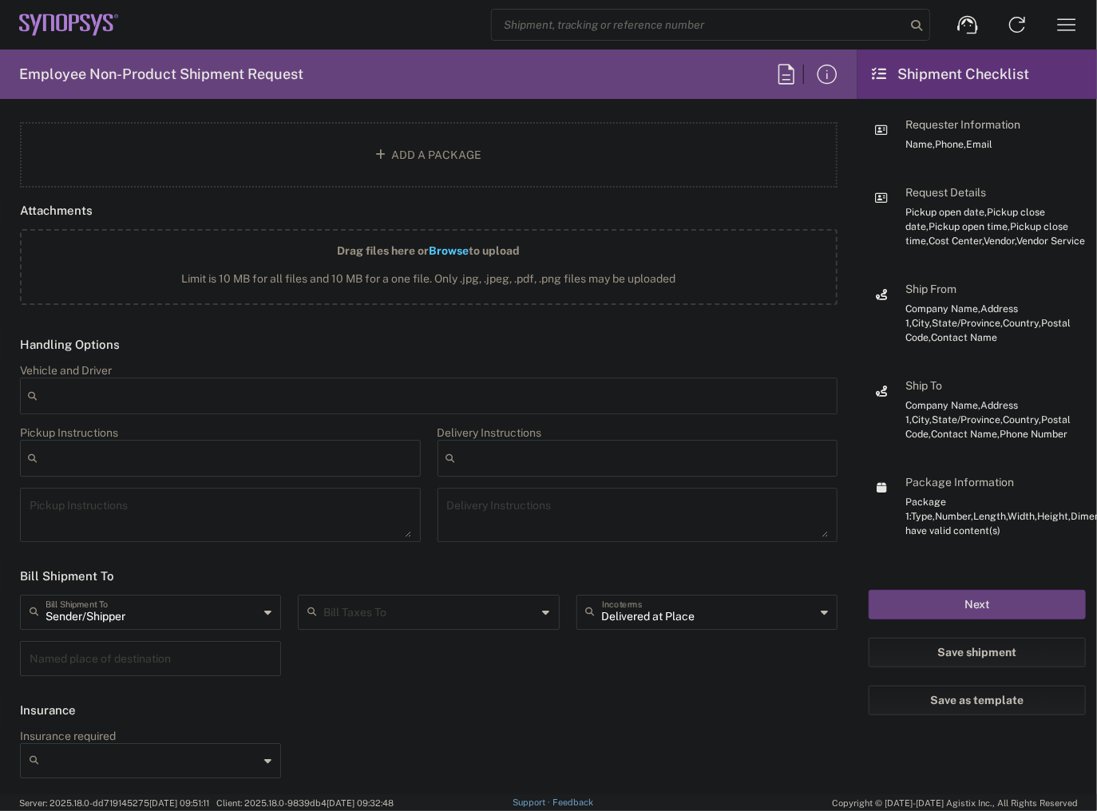
scroll to position [1962, 0]
click at [447, 623] on input "Recipient Account" at bounding box center [429, 610] width 213 height 28
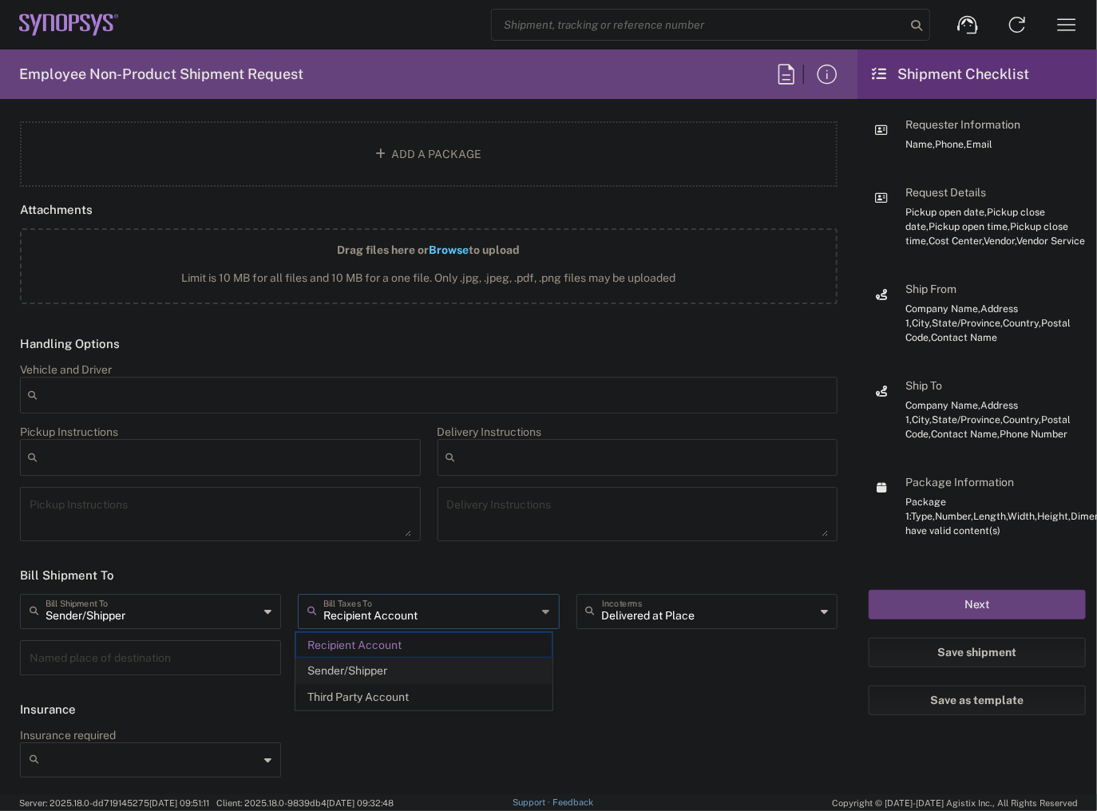
click at [401, 676] on span "Sender/Shipper" at bounding box center [423, 671] width 255 height 25
type input "Sender/Shipper"
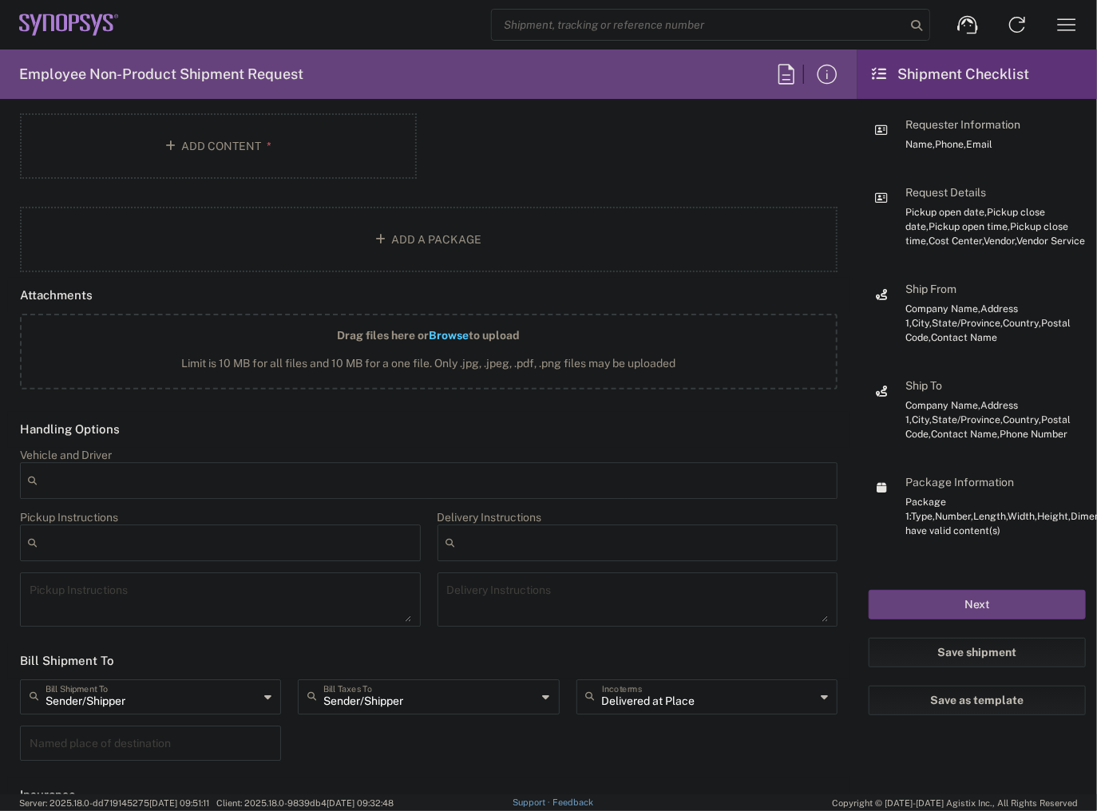
scroll to position [1898, 0]
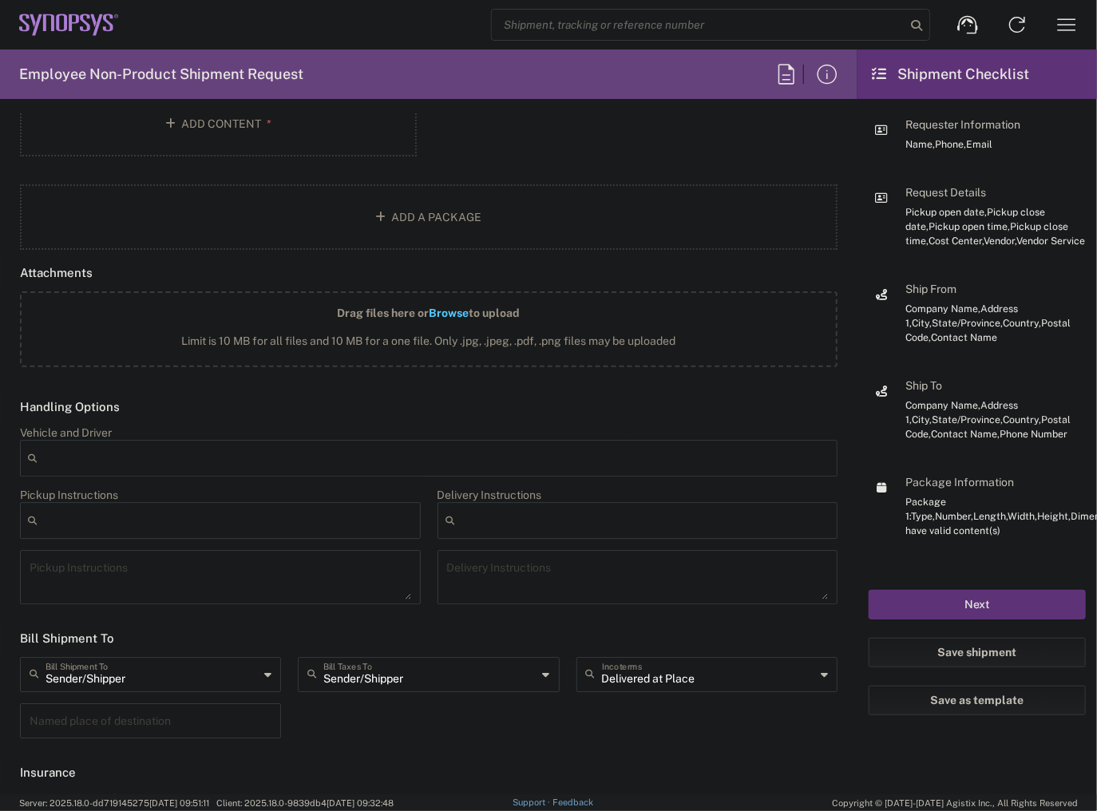
click at [936, 604] on button "Next" at bounding box center [977, 605] width 217 height 30
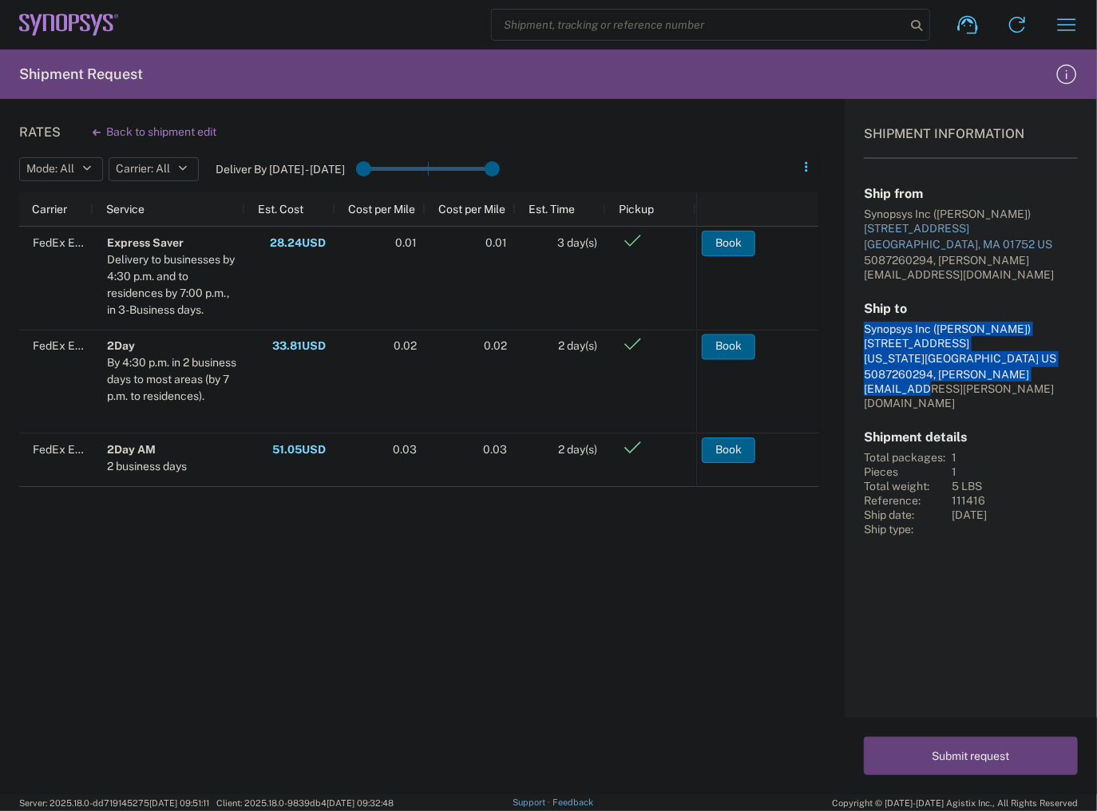
drag, startPoint x: 1073, startPoint y: 361, endPoint x: 726, endPoint y: 322, distance: 348.7
click at [834, 310] on div "Rates Back to shipment edit Mode: All All SMAL Carrier: All All FedEx Express D…" at bounding box center [548, 446] width 1097 height 695
copy div "Synopsys Inc ([PERSON_NAME]) [STREET_ADDRESS][US_STATE] US 5087260294, [PERSON_…"
click at [927, 751] on button "Submit request" at bounding box center [971, 756] width 214 height 38
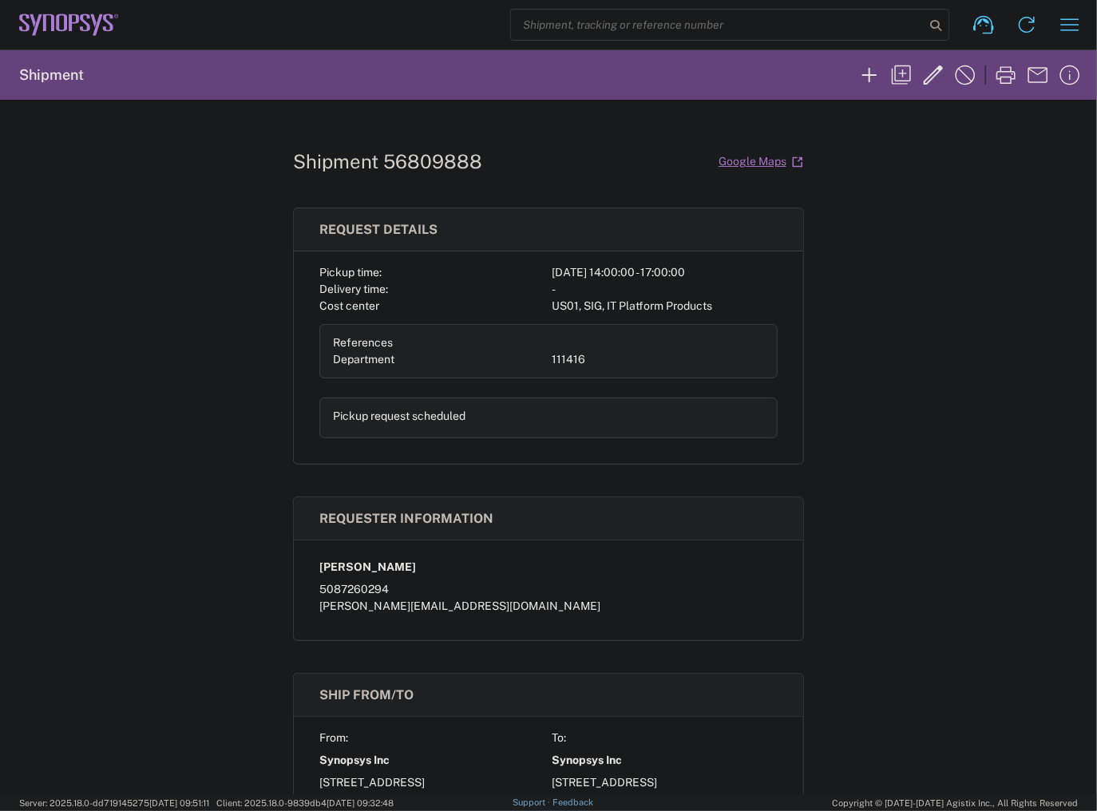
click at [436, 167] on h1 "Shipment 56809888" at bounding box center [387, 161] width 189 height 23
click at [435, 166] on h1 "Shipment 56809888" at bounding box center [387, 161] width 189 height 23
copy h1 "56809888"
